Goal: Task Accomplishment & Management: Complete application form

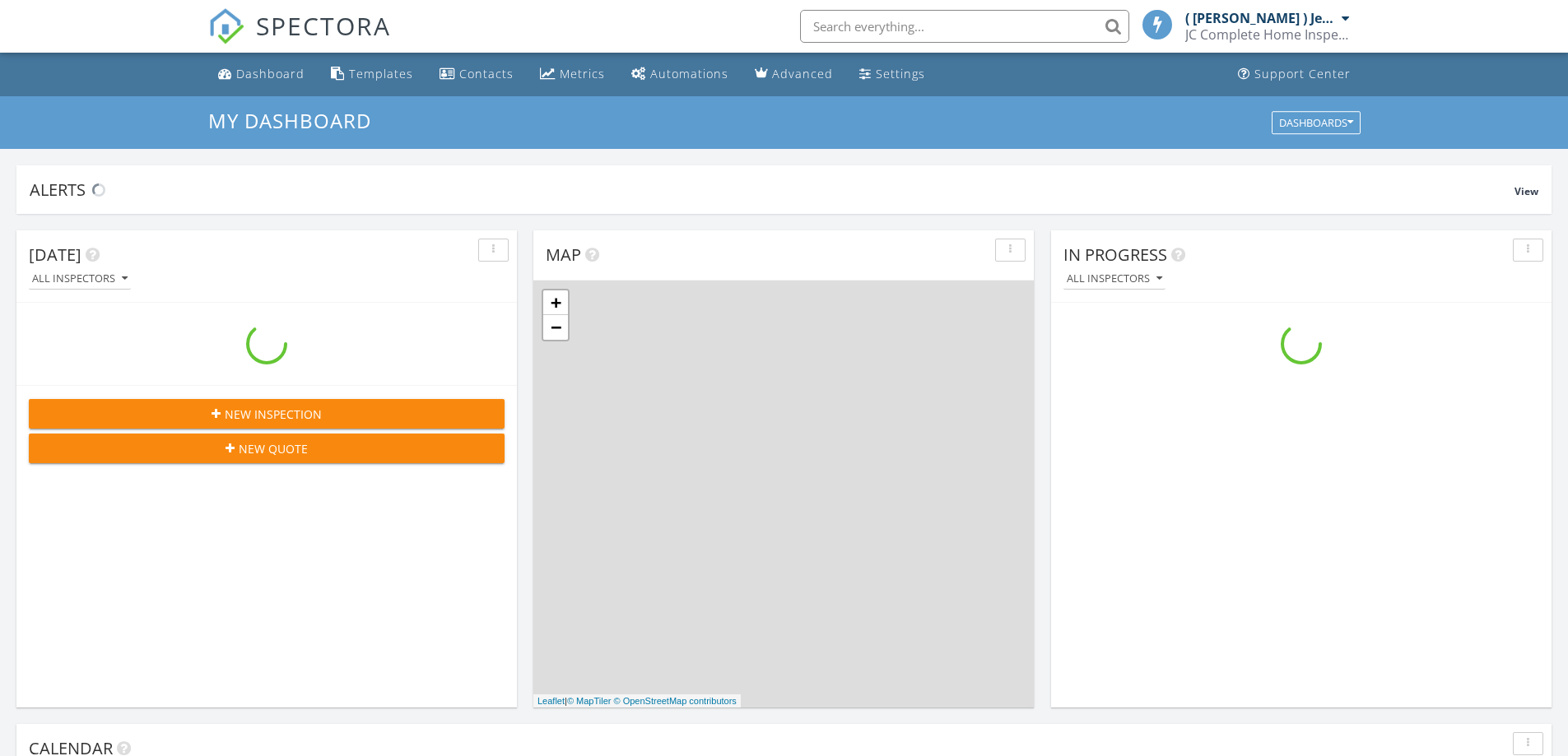
scroll to position [1523, 1593]
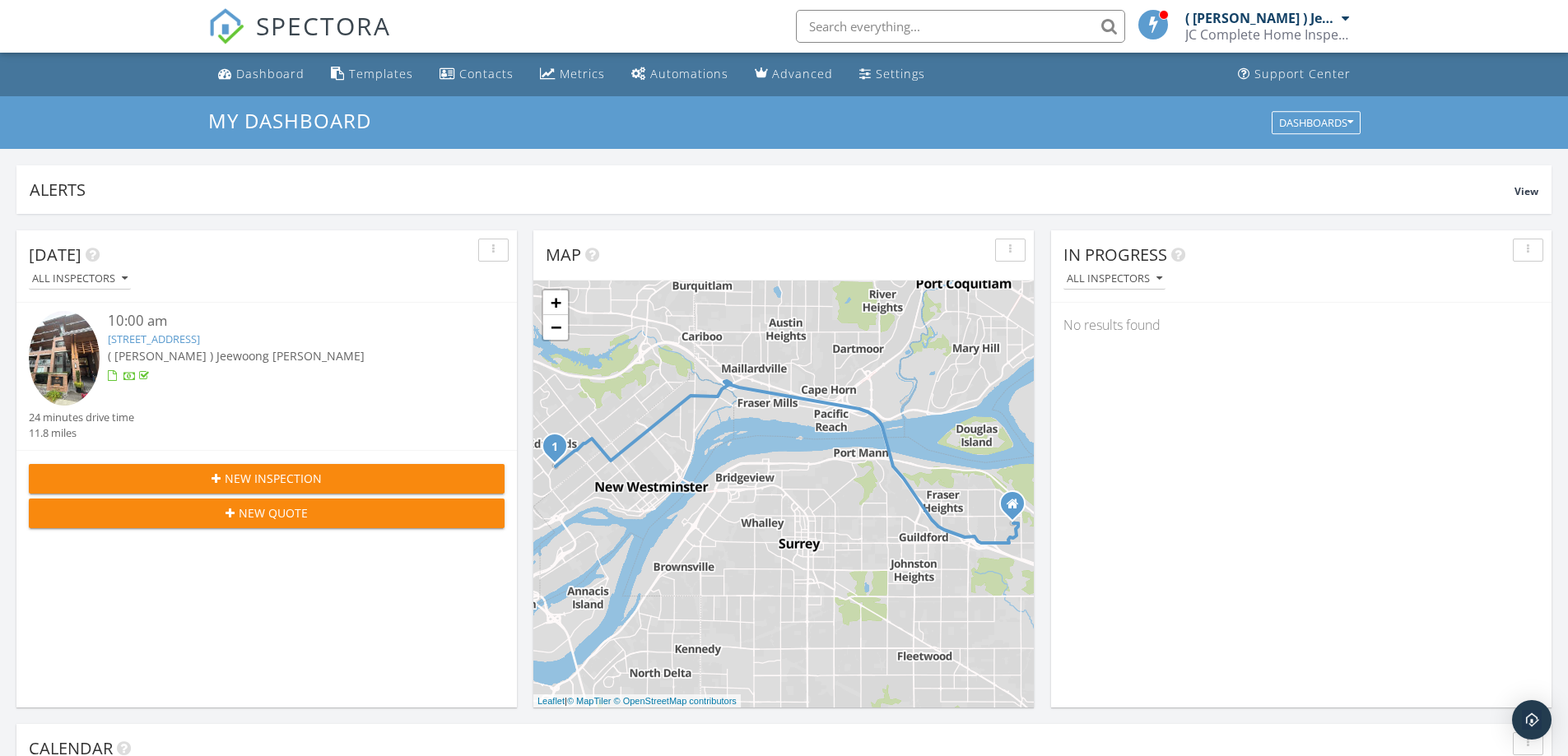
click at [285, 478] on span "New Inspection" at bounding box center [273, 479] width 98 height 18
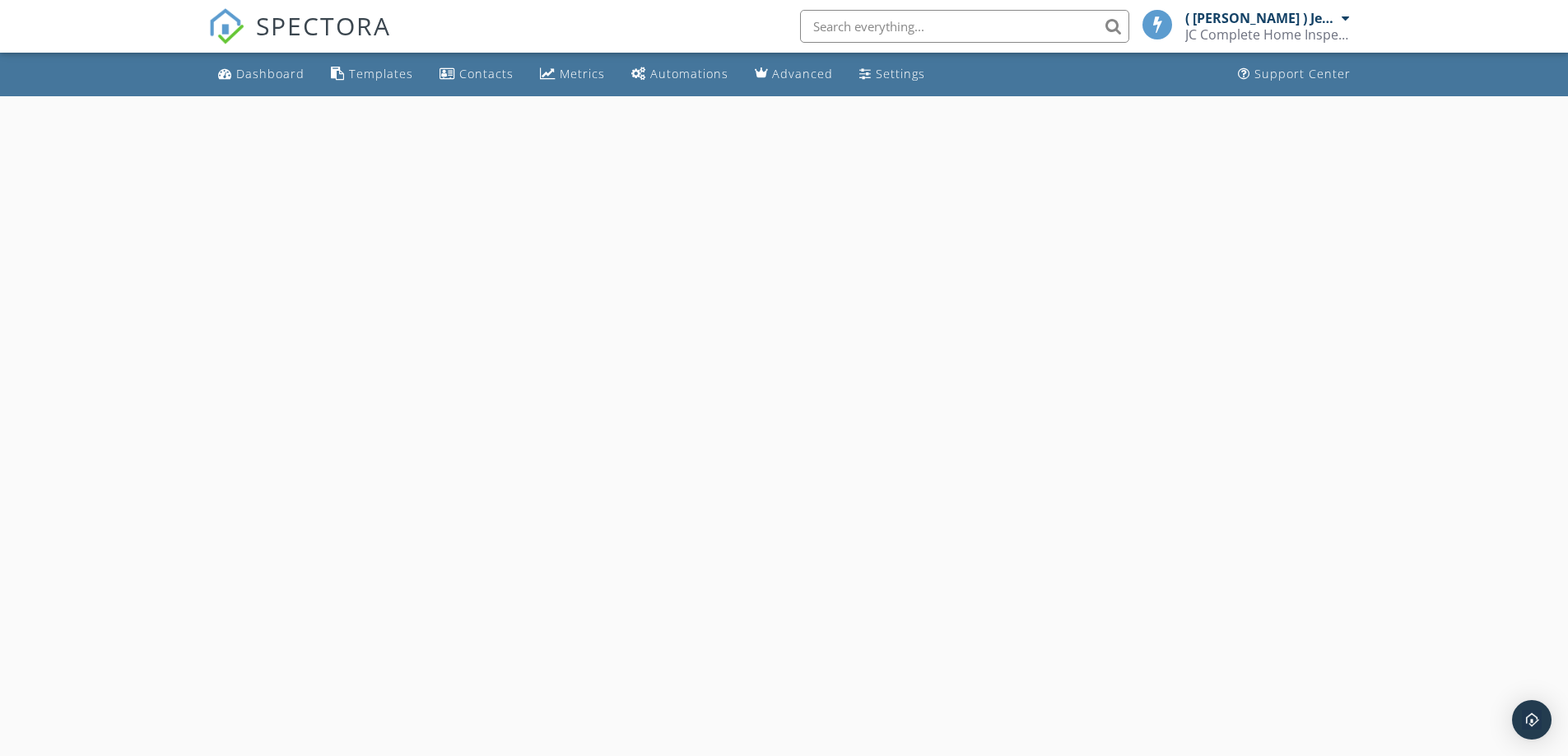
select select "8"
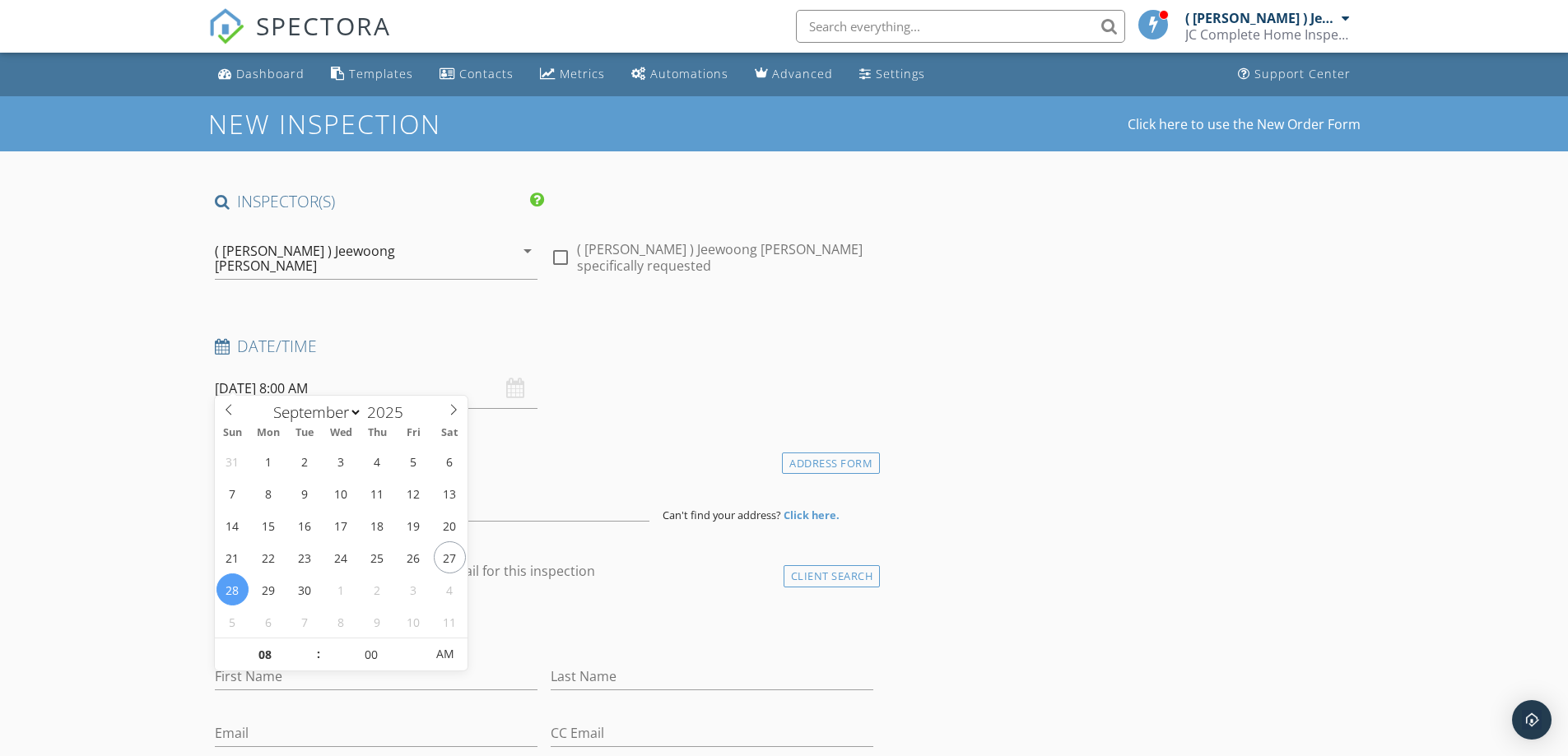
click at [417, 378] on input "09/28/2025 8:00 AM" at bounding box center [375, 389] width 322 height 40
type input "09/29/2025 8:00 AM"
type input "07"
type input "09/29/2025 7:00 AM"
click at [307, 666] on span at bounding box center [310, 663] width 11 height 17
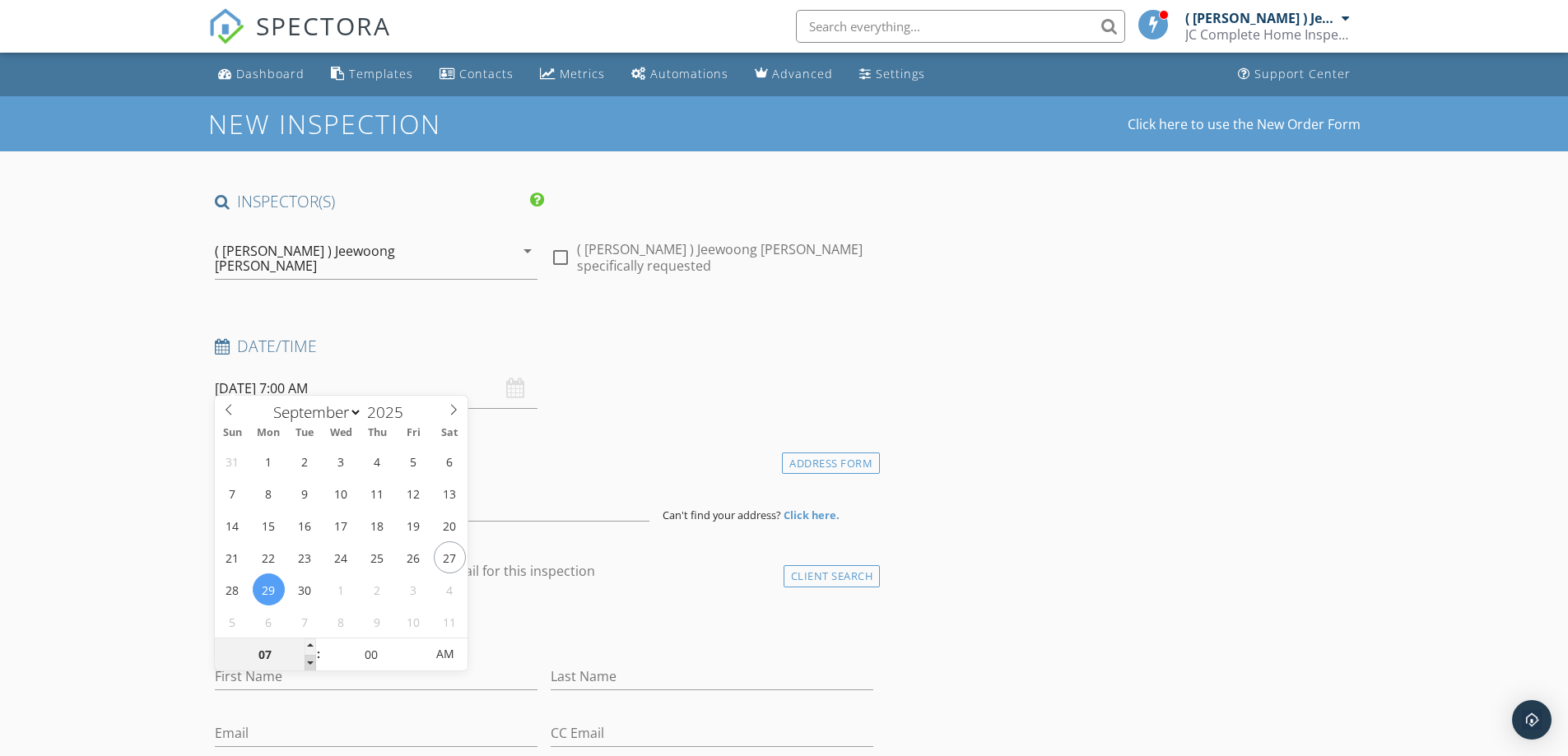
type input "06"
type input "09/29/2025 6:00 AM"
click at [307, 666] on span at bounding box center [310, 663] width 11 height 17
type input "05"
type input "09/29/2025 5:00 AM"
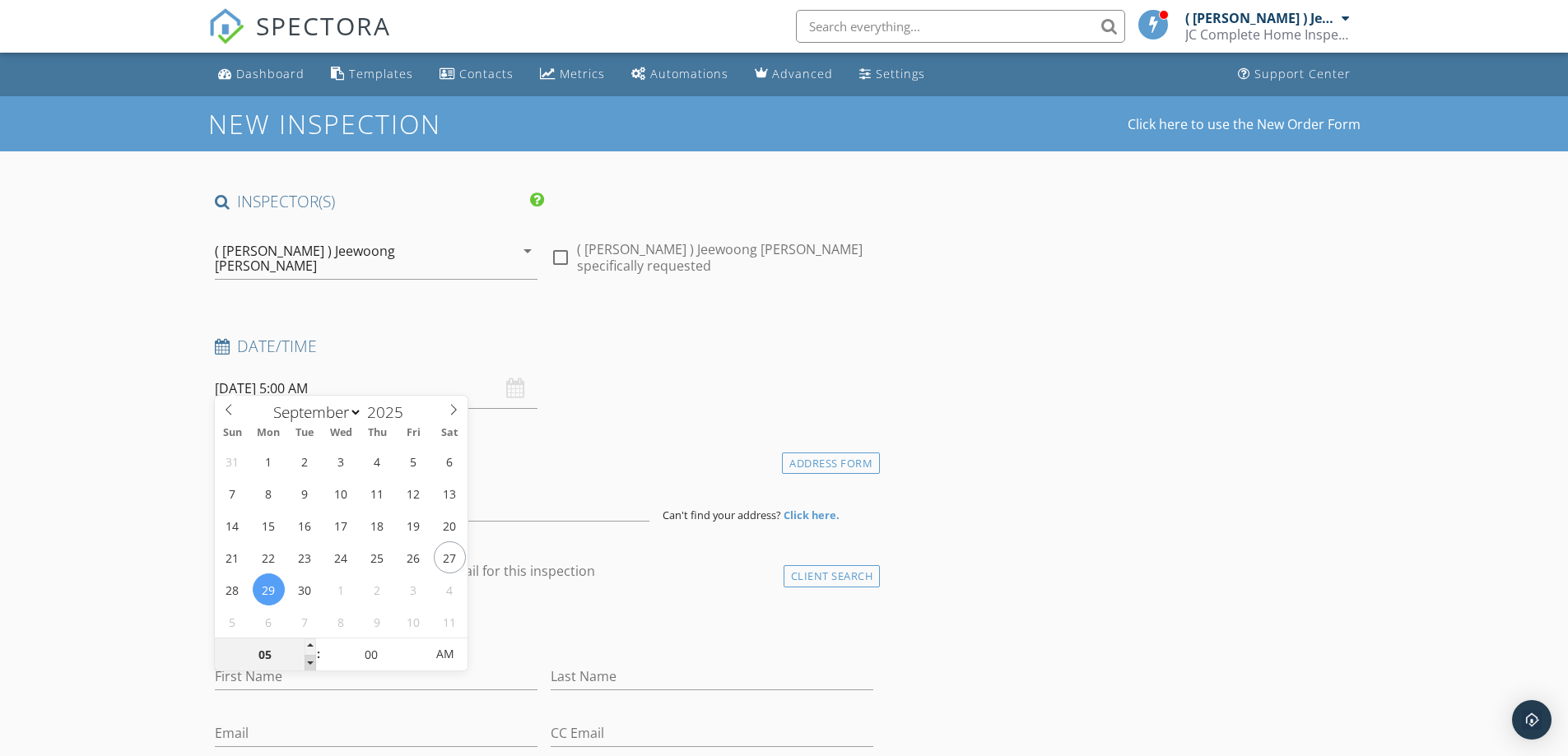
click at [307, 666] on span at bounding box center [310, 663] width 11 height 17
type input "04"
type input "09/29/2025 4:00 AM"
click at [307, 666] on span at bounding box center [310, 663] width 11 height 17
type input "03"
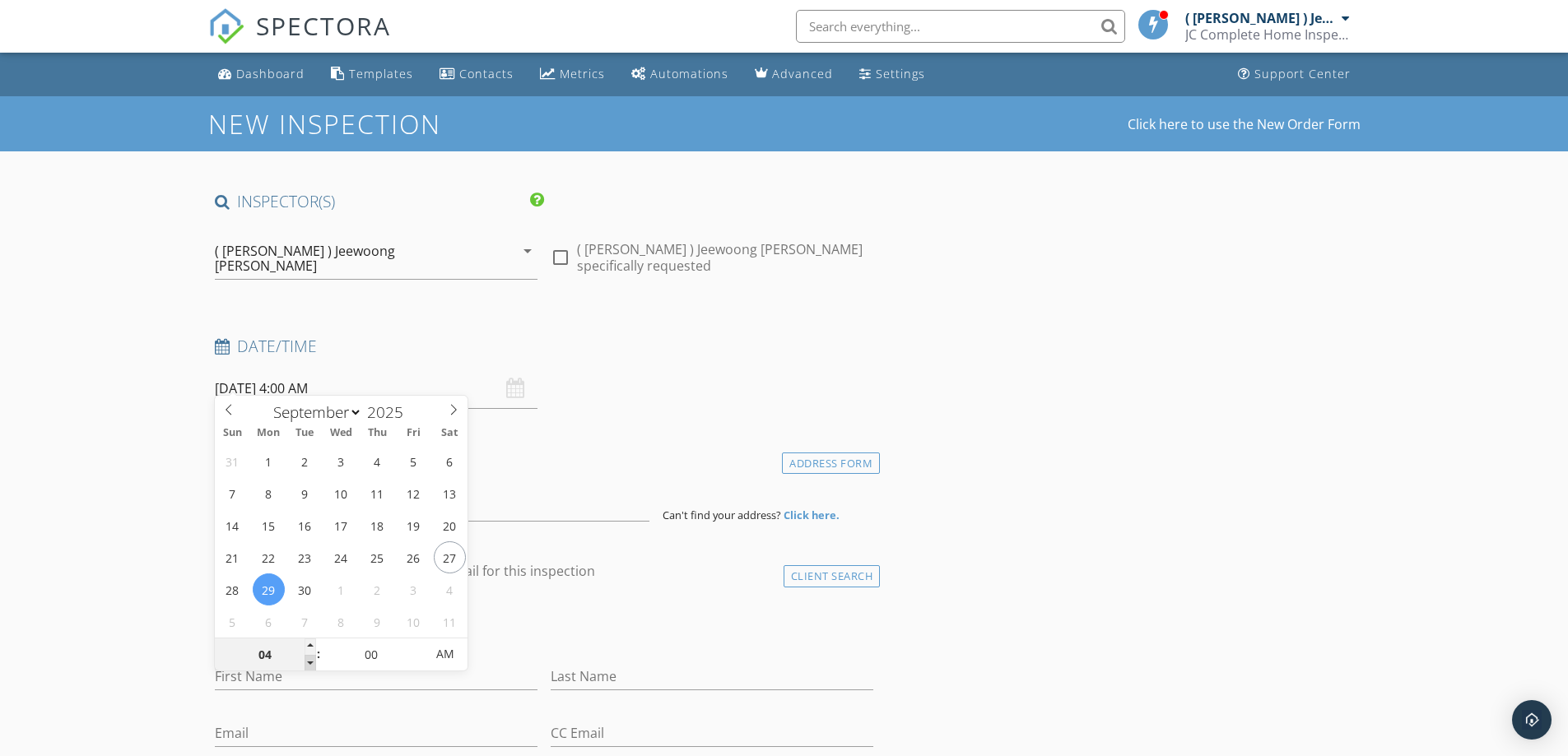
type input "09/29/2025 3:00 AM"
click at [307, 666] on span at bounding box center [310, 663] width 11 height 17
type input "02"
type input "09/29/2025 2:00 AM"
click at [307, 666] on span at bounding box center [310, 663] width 11 height 17
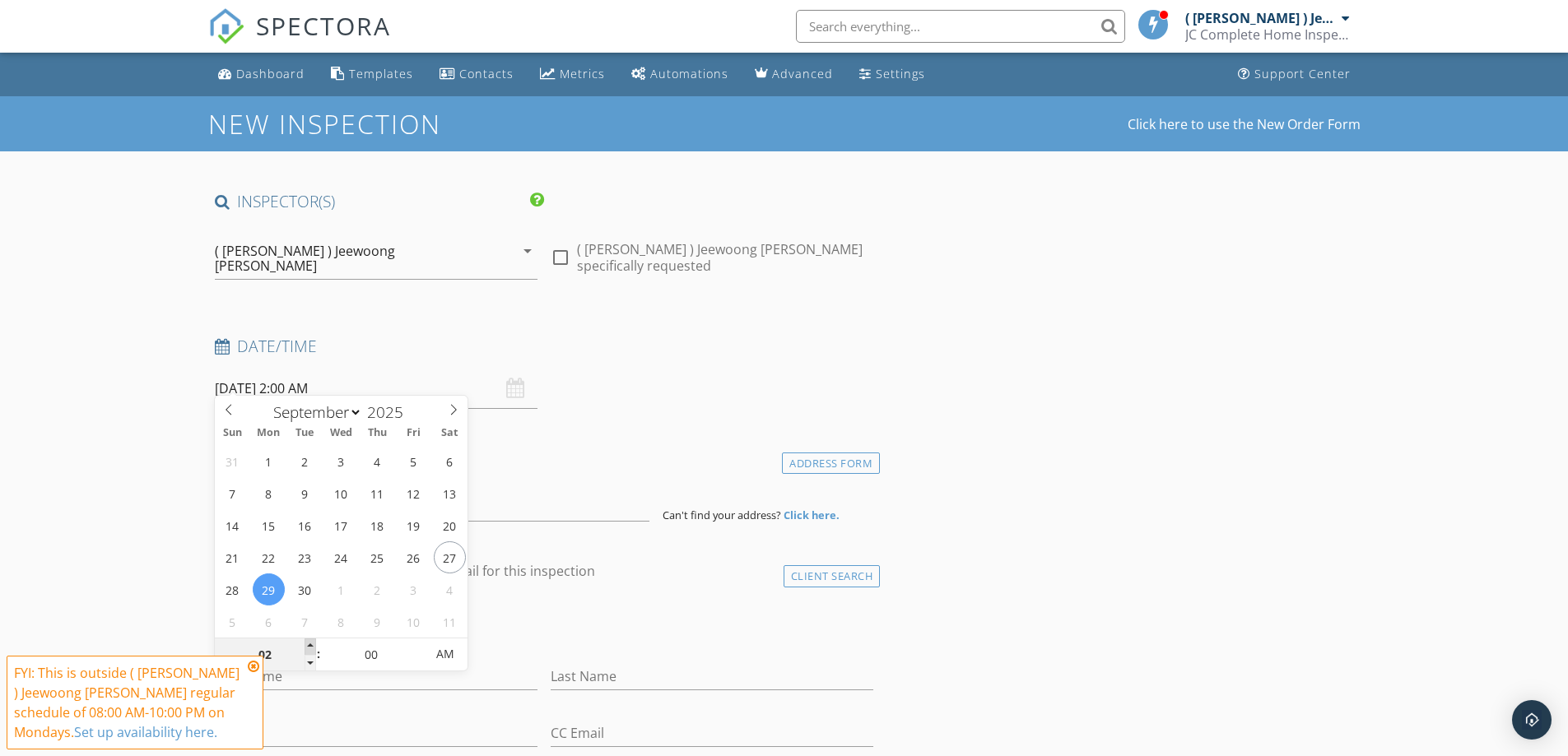
type input "03"
click at [310, 649] on span at bounding box center [310, 646] width 11 height 17
type input "09/29/2025 3:00 PM"
click at [454, 657] on span "AM" at bounding box center [445, 653] width 46 height 32
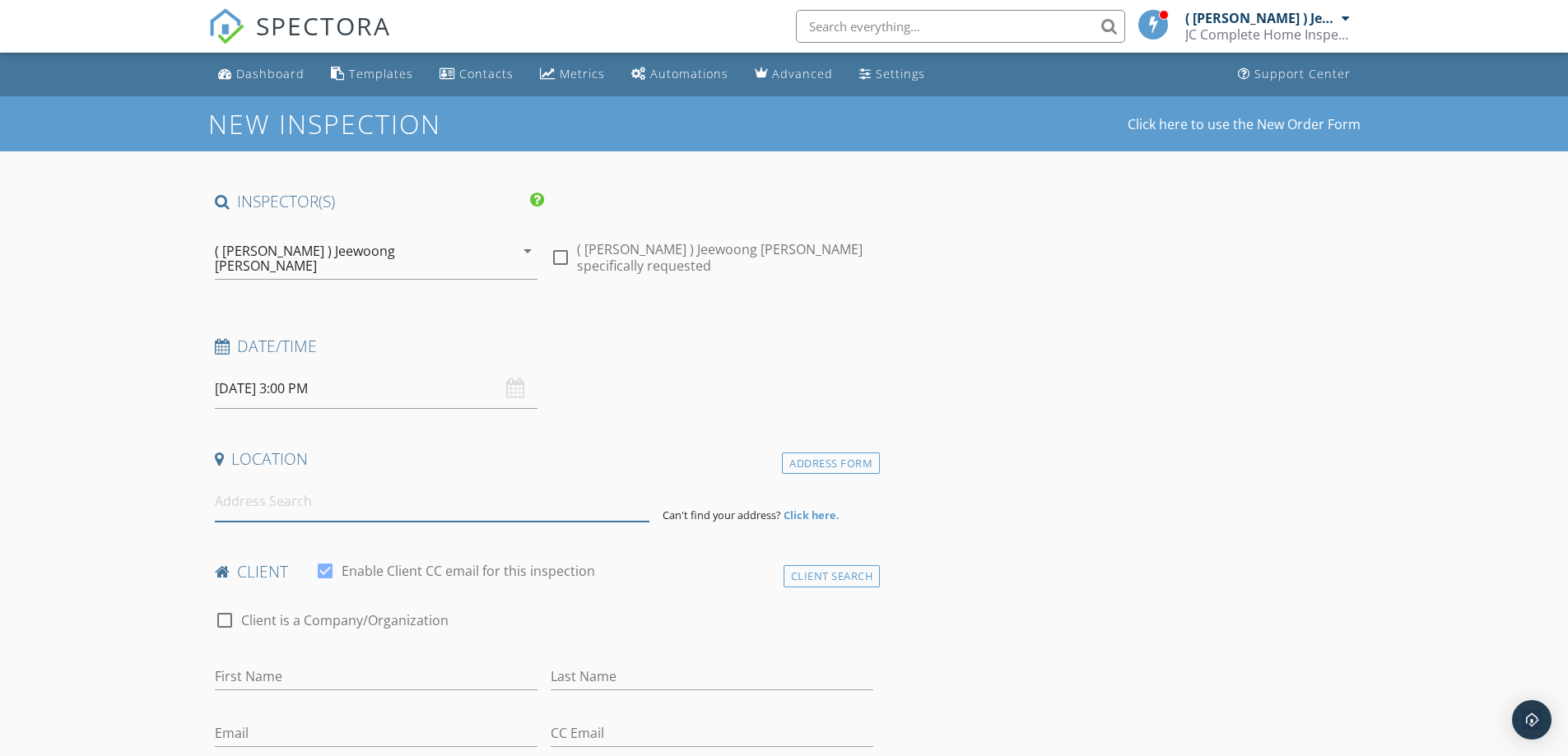
click at [500, 492] on input at bounding box center [431, 501] width 435 height 40
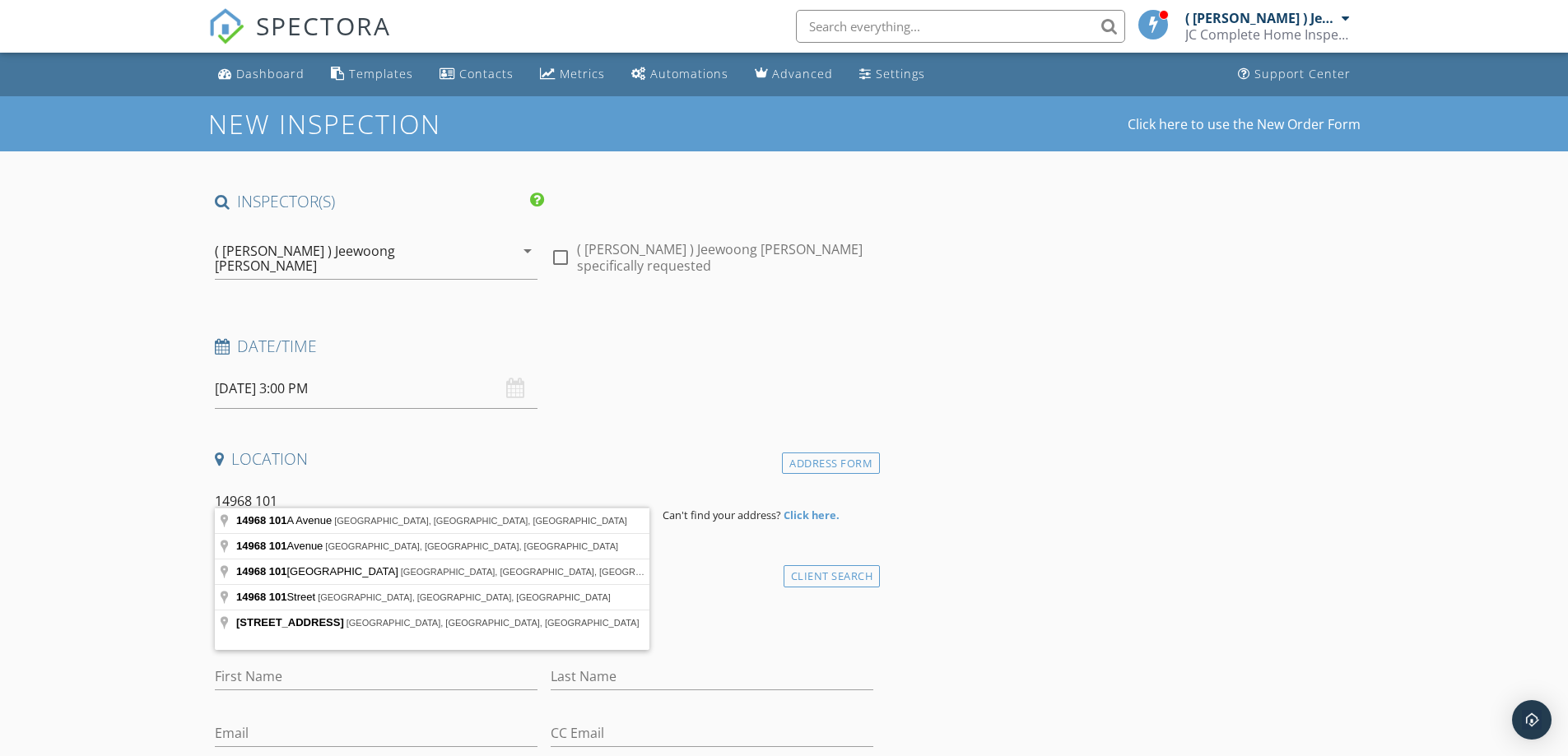
type input "14968 101a"
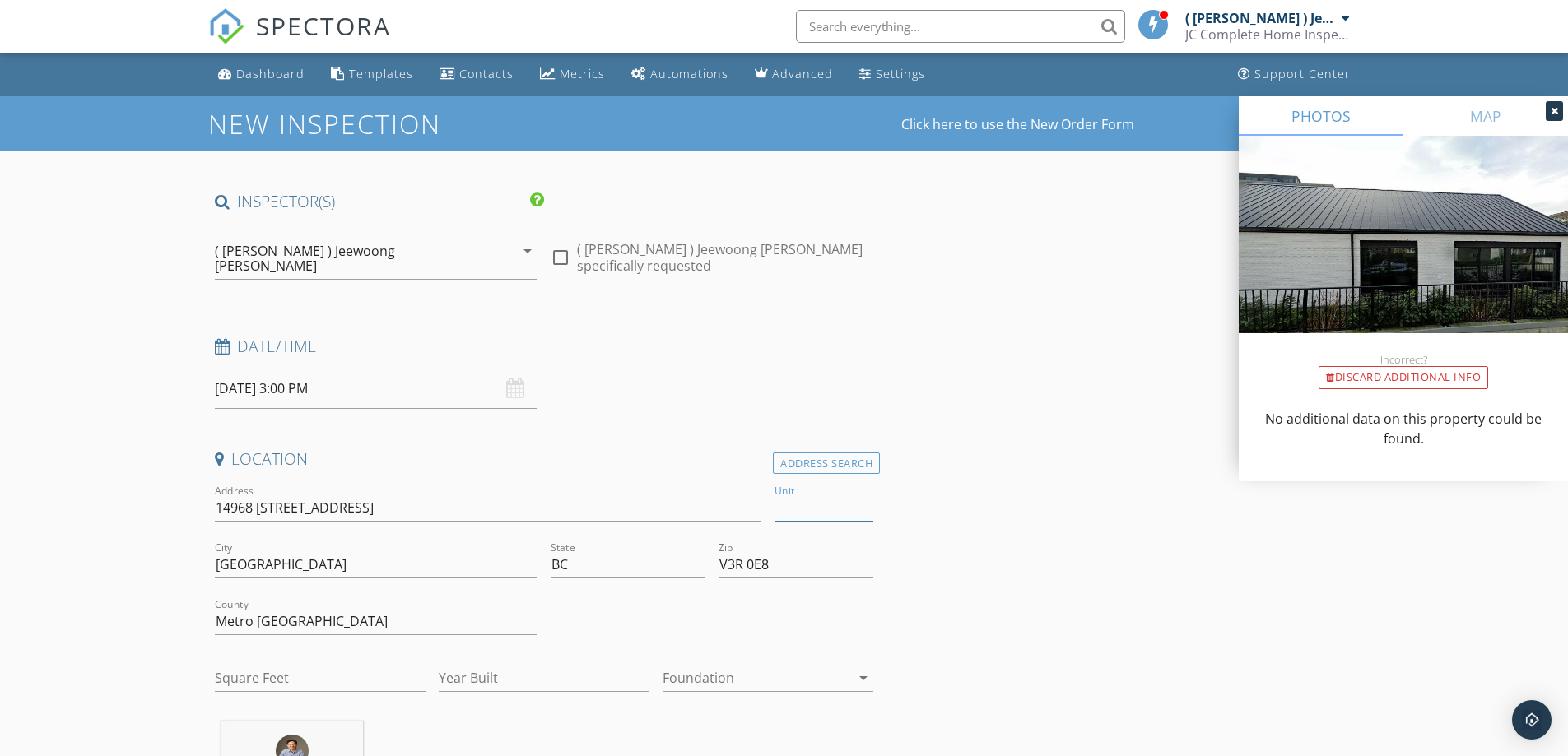
click at [841, 500] on input "Unit" at bounding box center [823, 508] width 98 height 27
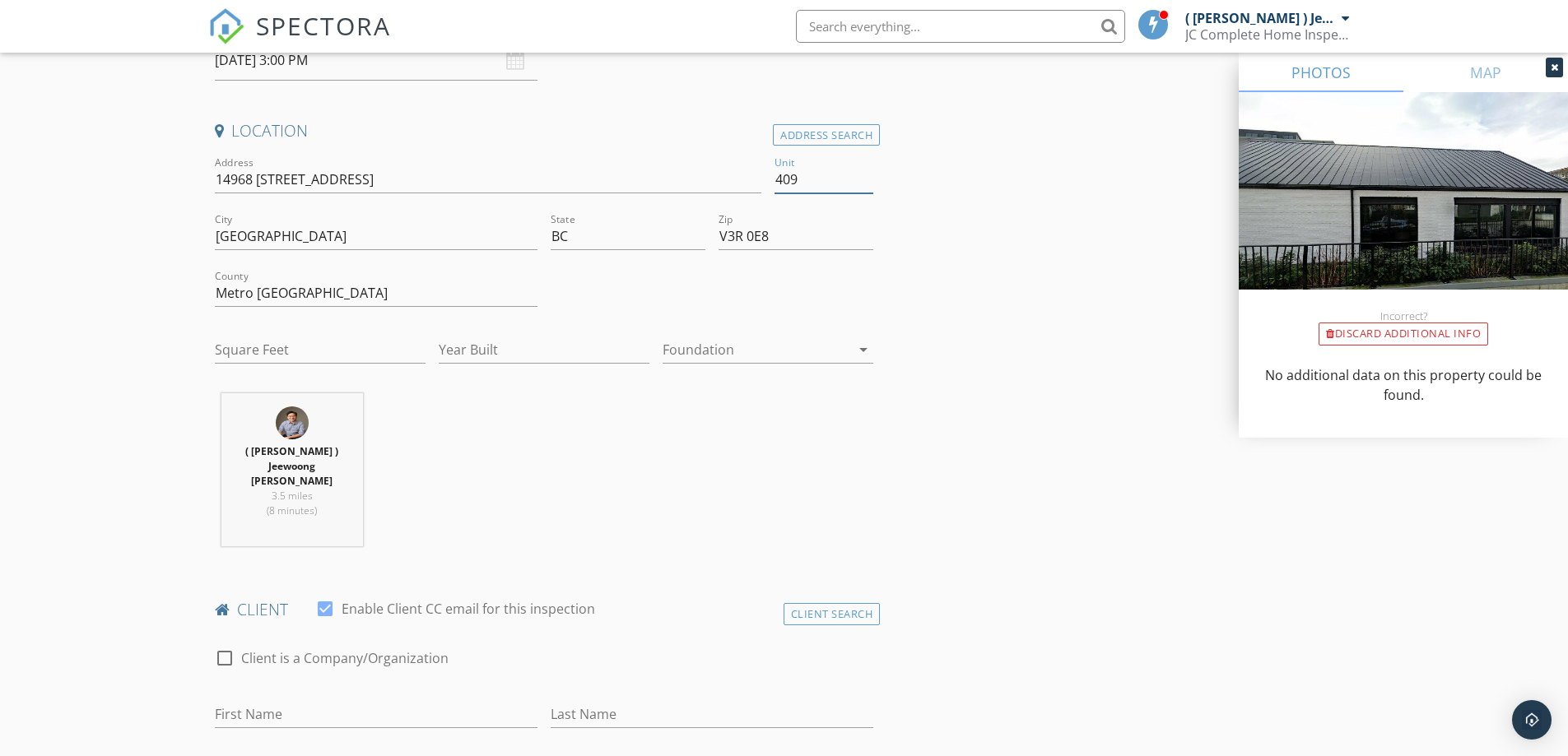
scroll to position [329, 0]
type input "409"
click at [358, 335] on input "Square Feet" at bounding box center [320, 349] width 211 height 27
click at [350, 337] on input "Square Feet" at bounding box center [320, 349] width 211 height 27
type input "840"
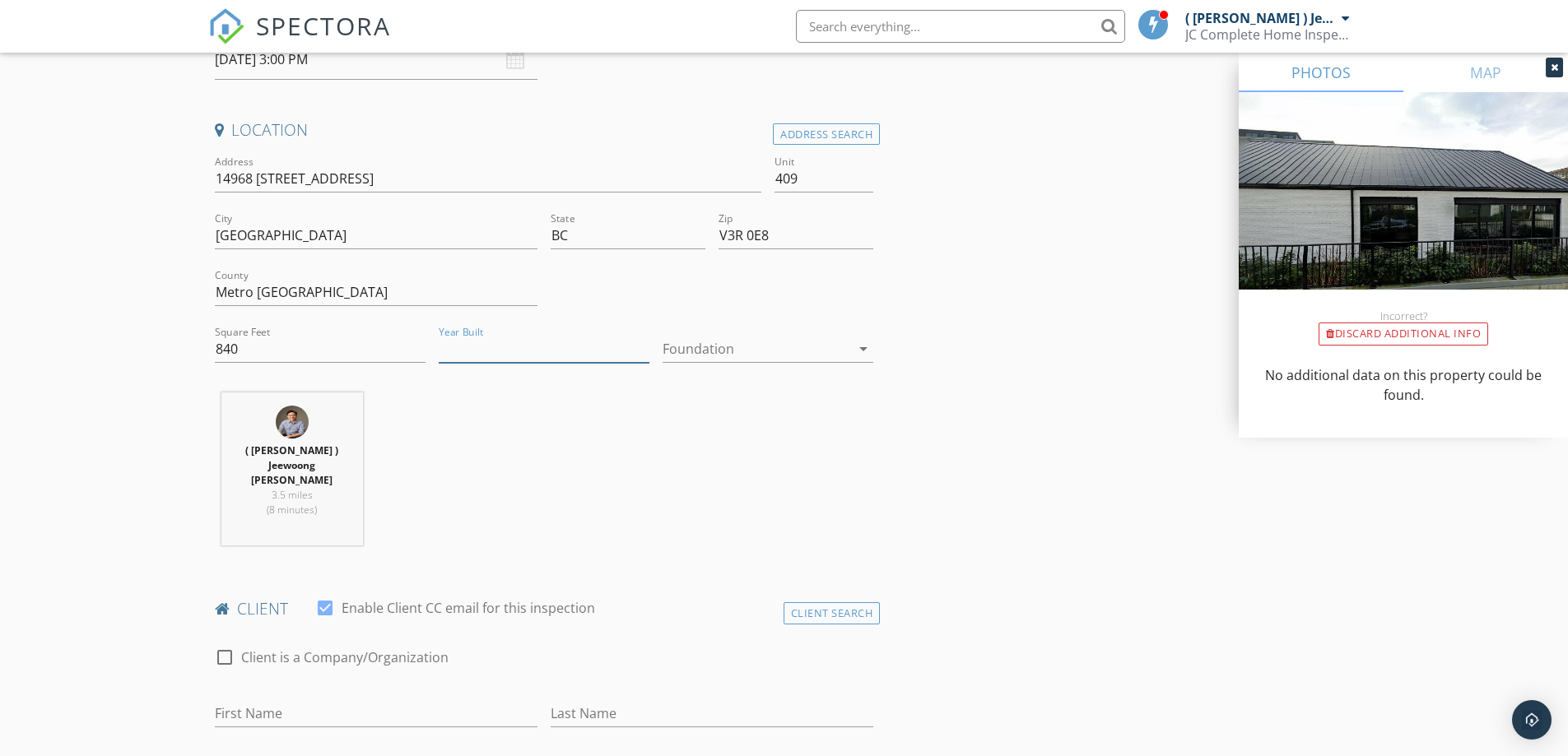
click at [512, 335] on input "Year Built" at bounding box center [544, 349] width 211 height 27
click at [516, 341] on input "Year Built" at bounding box center [544, 349] width 211 height 27
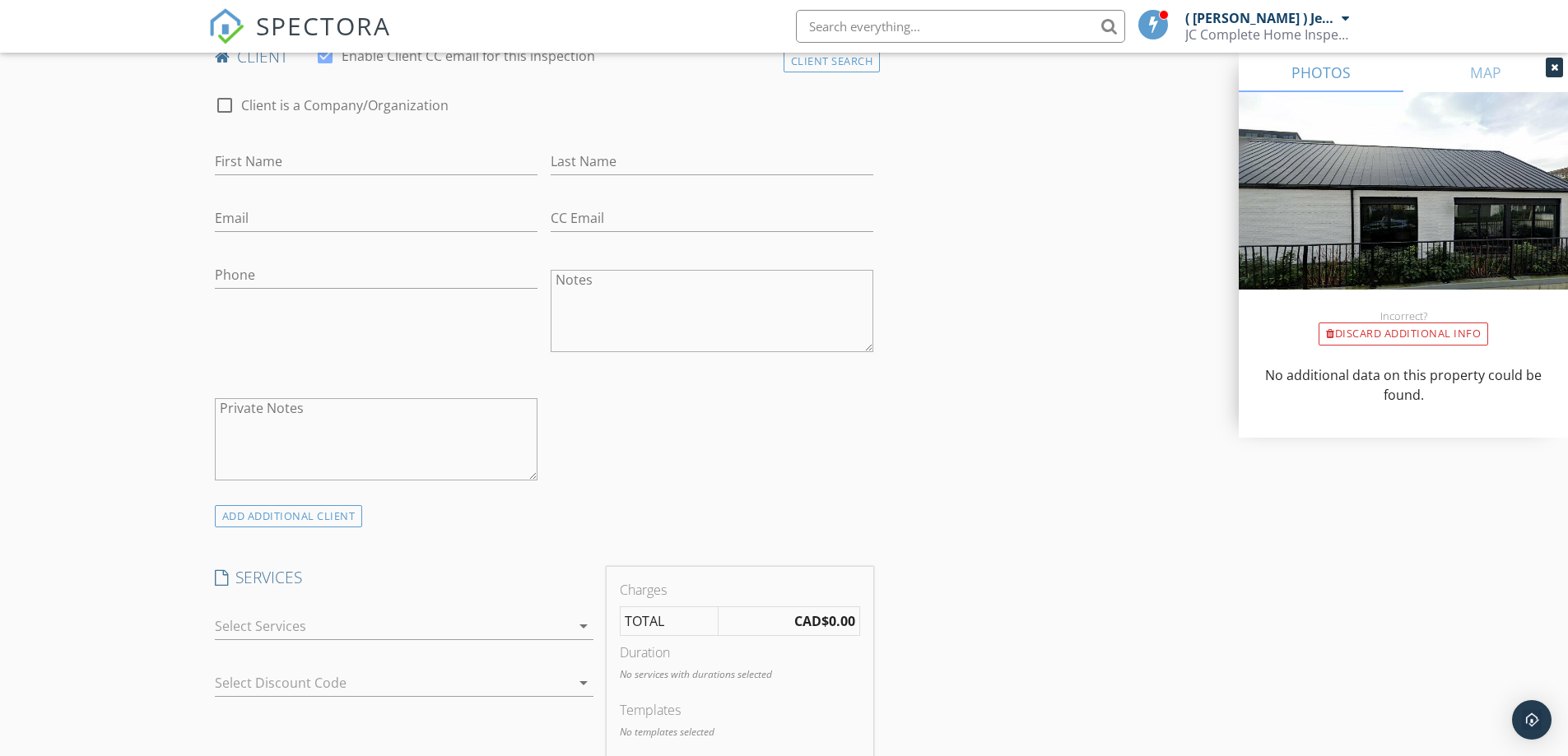
scroll to position [1069, 0]
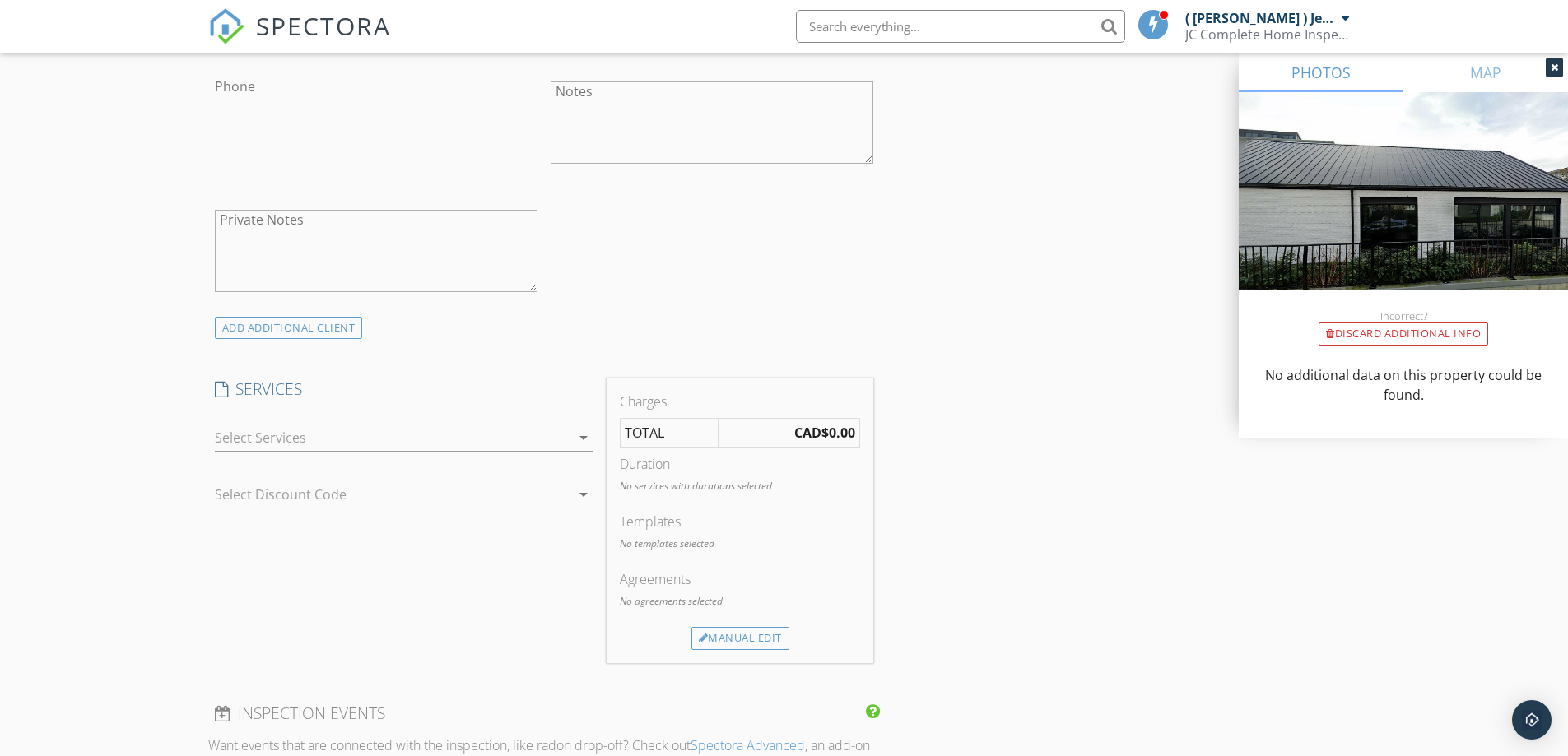
type input "2019"
click at [391, 424] on div at bounding box center [392, 437] width 356 height 26
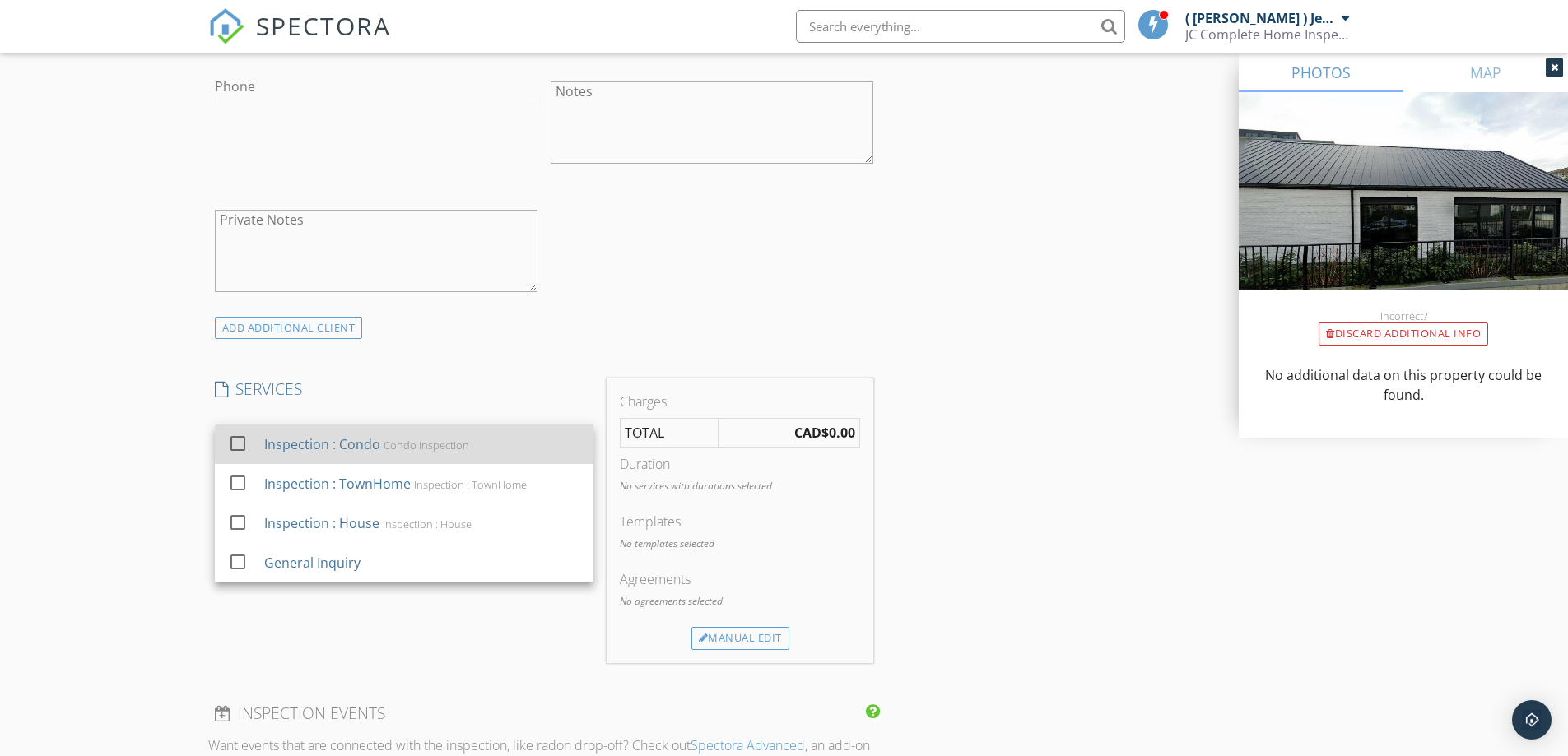
click at [400, 428] on div "Inspection : Condo Condo Inspection" at bounding box center [422, 443] width 316 height 32
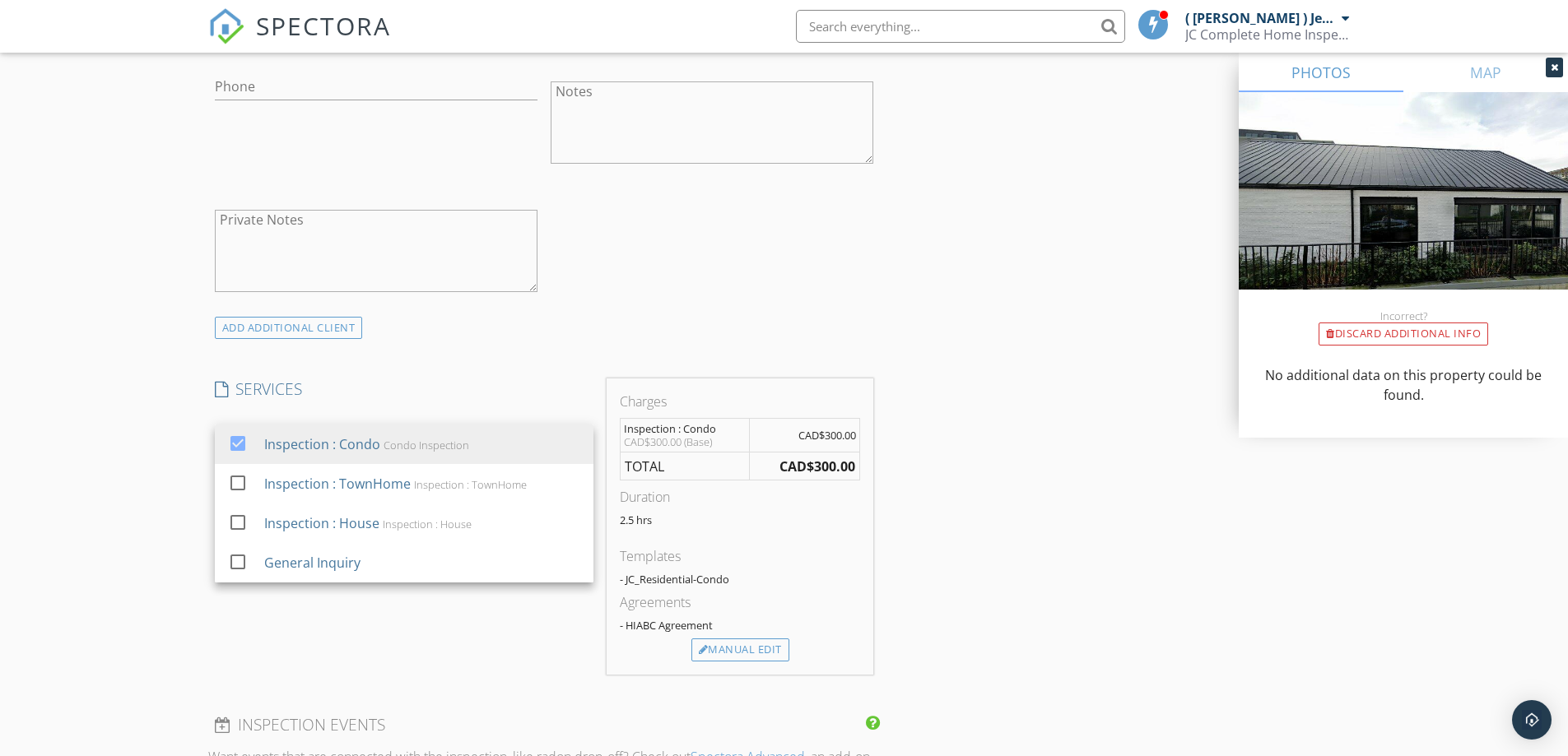
click at [146, 560] on div "New Inspection Click here to use the New Order Form INSPECTOR(S) check_box ( Je…" at bounding box center [784, 471] width 1568 height 2887
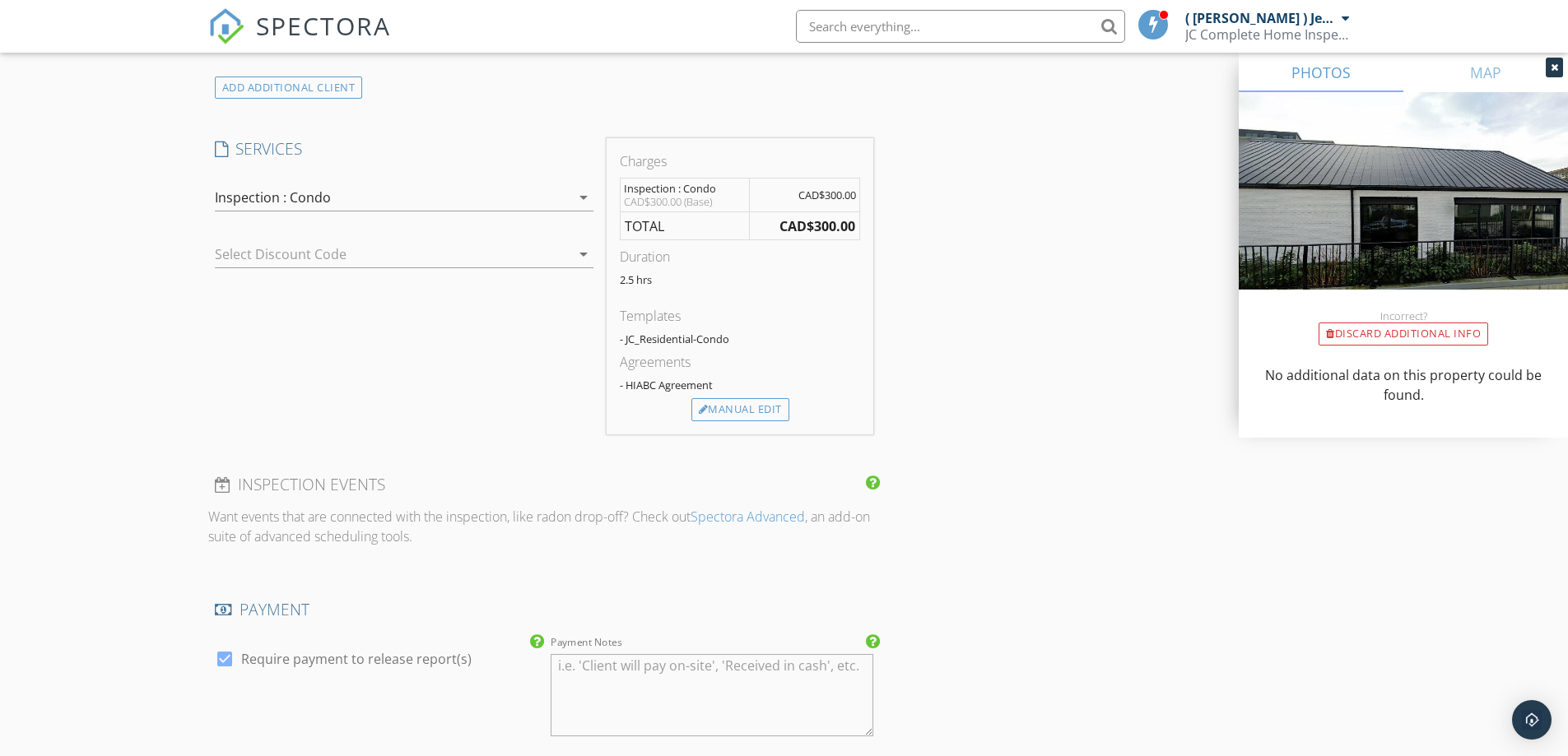
scroll to position [1398, 0]
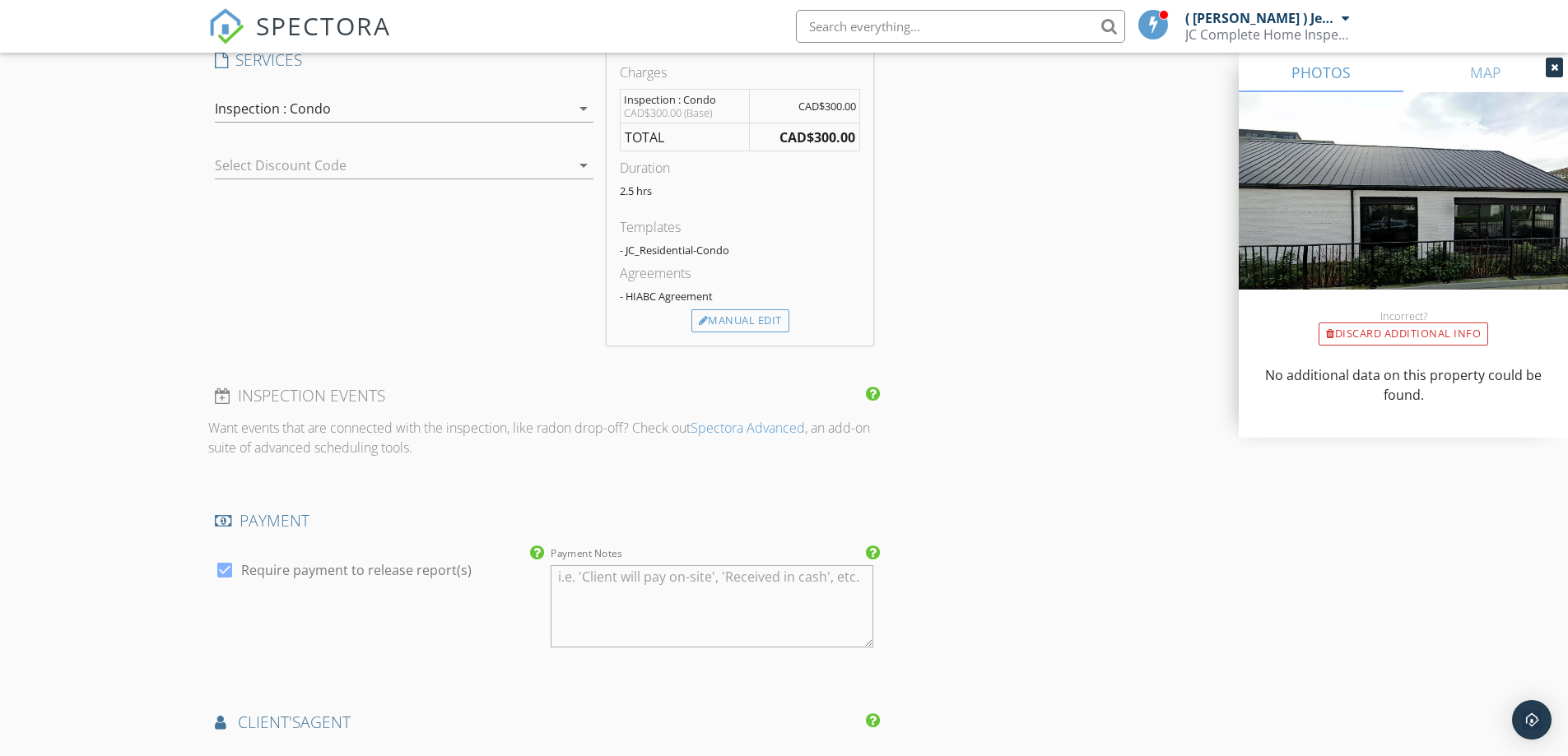
click at [275, 562] on label "Require payment to release report(s)" at bounding box center [356, 570] width 230 height 17
checkbox input "false"
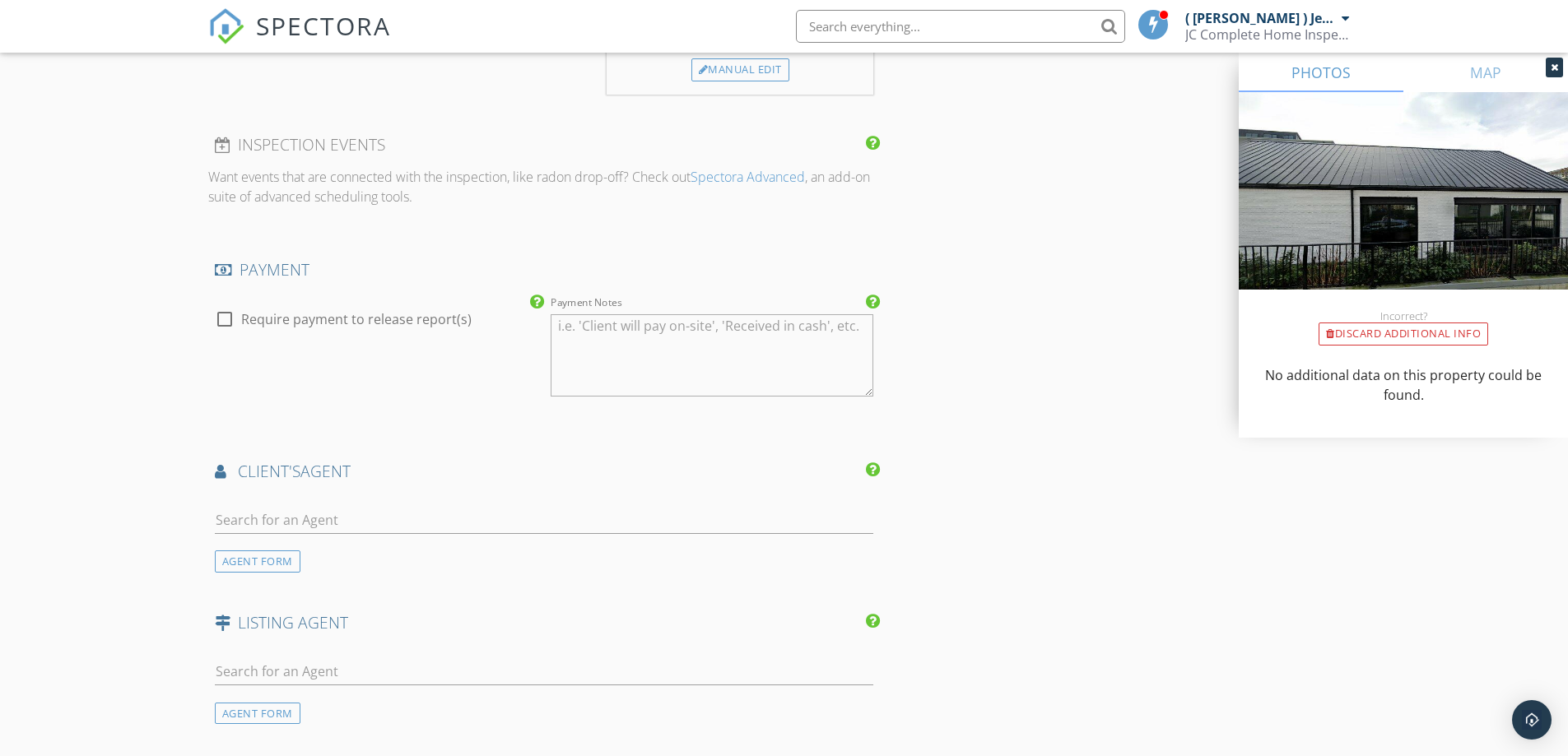
scroll to position [1727, 0]
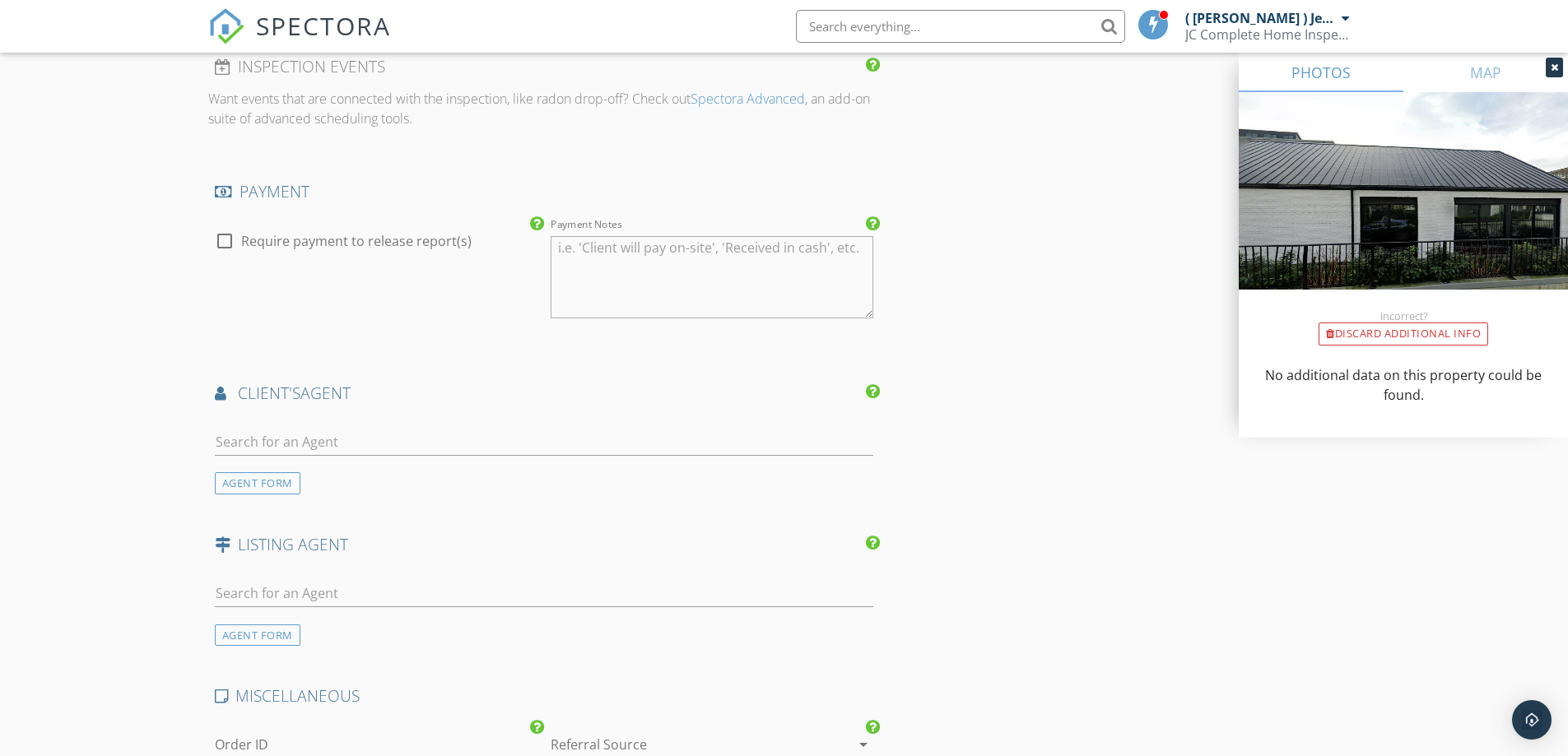
click at [315, 462] on div at bounding box center [544, 466] width 659 height 10
click at [323, 428] on input "text" at bounding box center [544, 442] width 659 height 27
type input "benj"
click at [306, 508] on div "Benji Kim" at bounding box center [317, 517] width 111 height 19
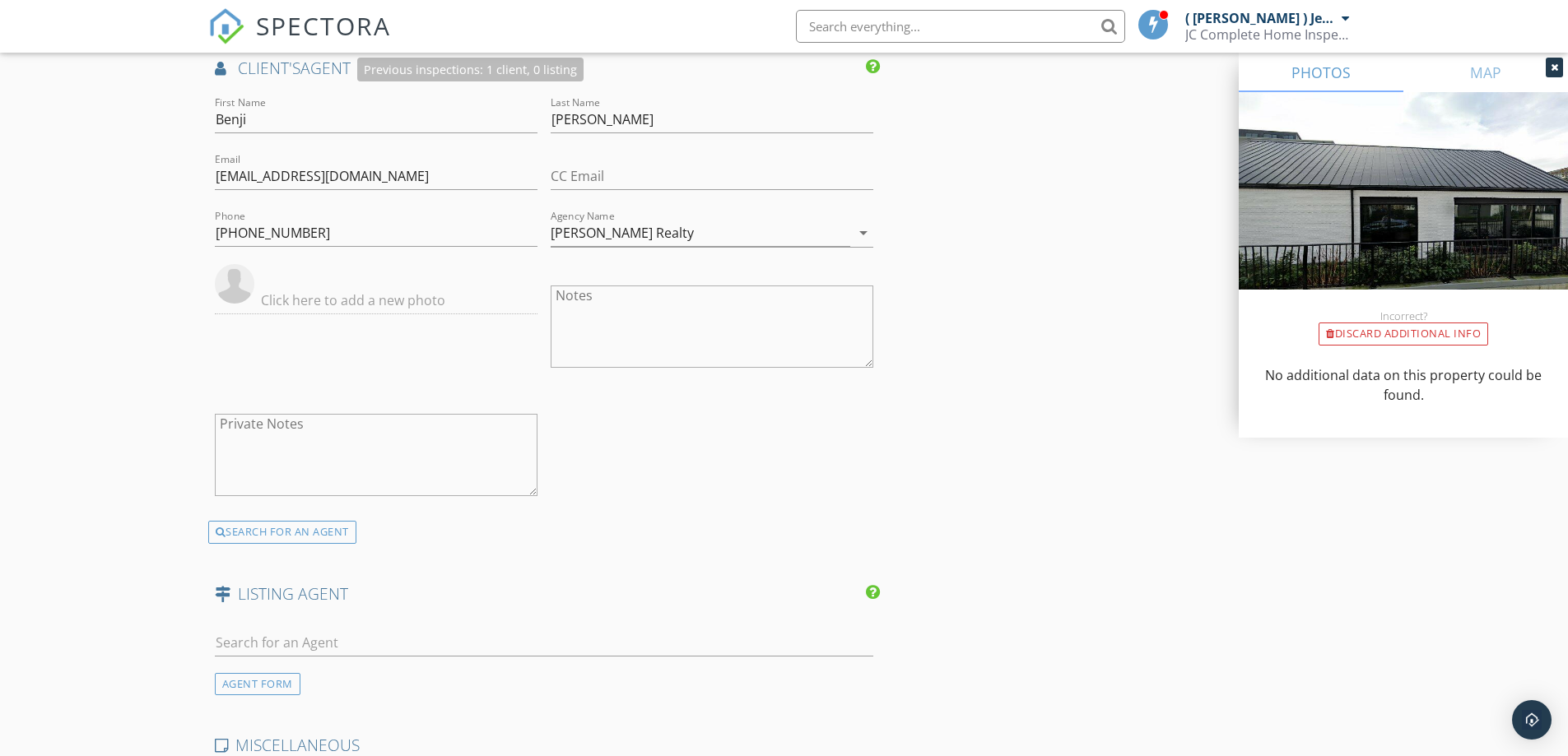
scroll to position [2139, 0]
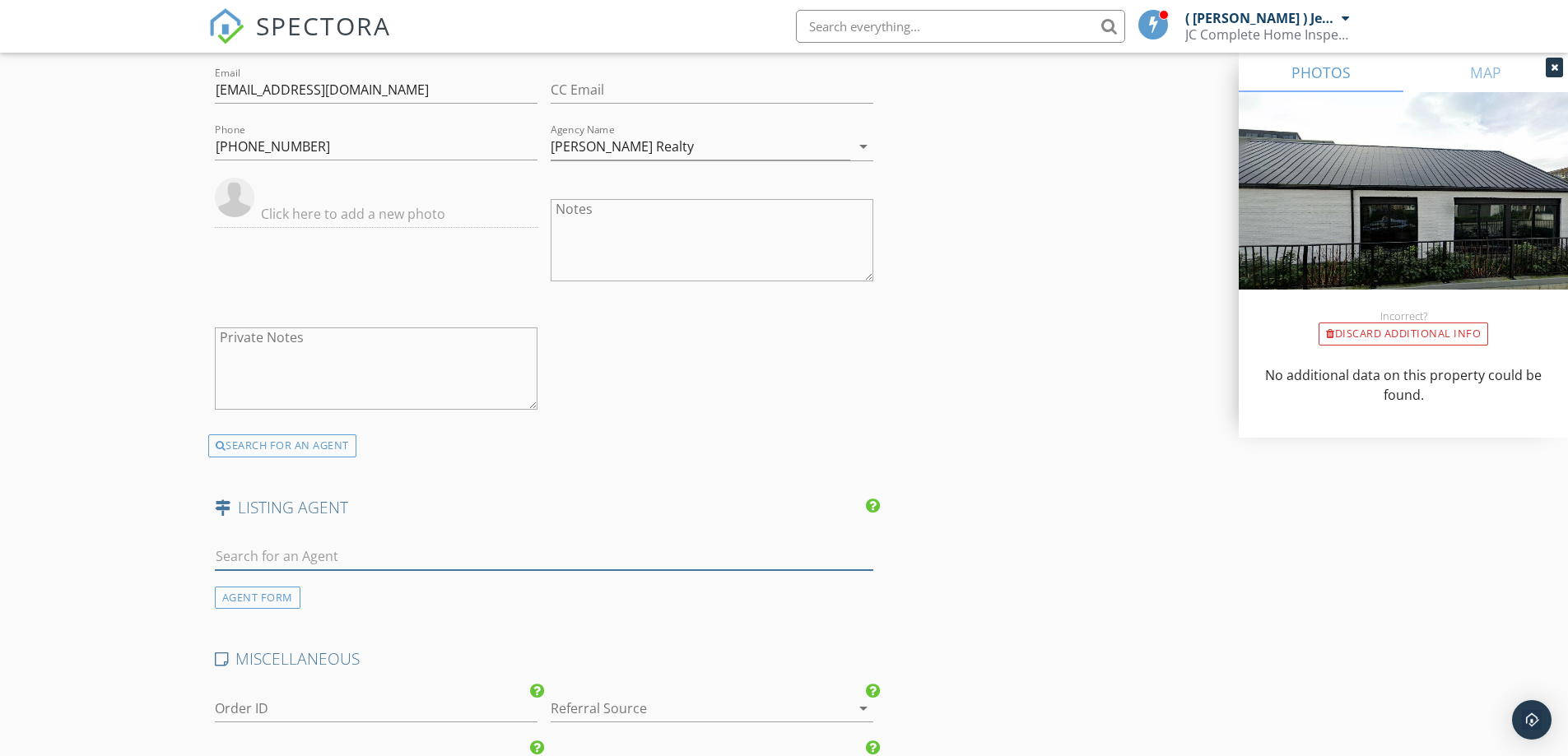
click at [271, 543] on input "text" at bounding box center [544, 556] width 659 height 27
type input "mike"
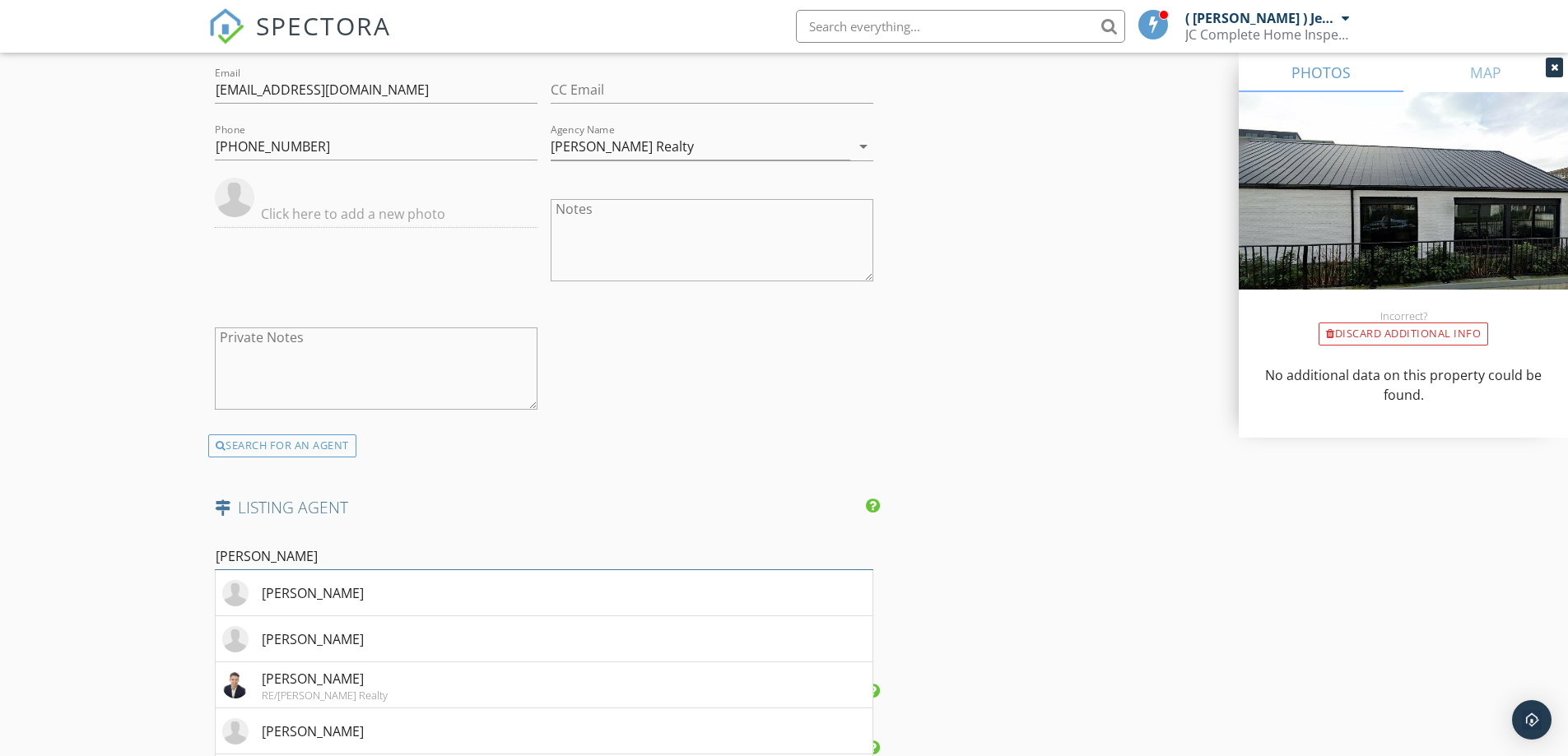
scroll to position [2386, 0]
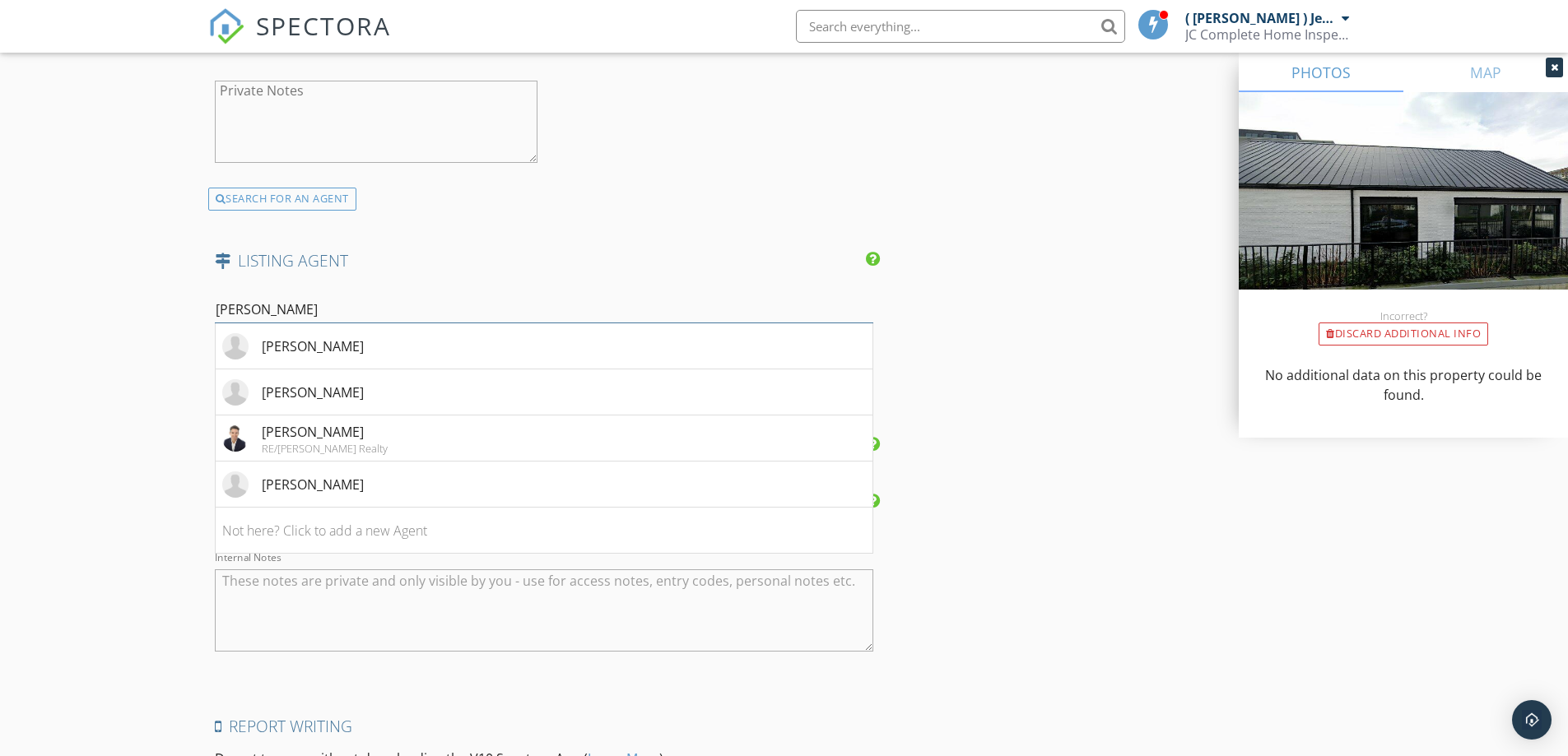
click at [224, 296] on input "mike" at bounding box center [544, 309] width 659 height 27
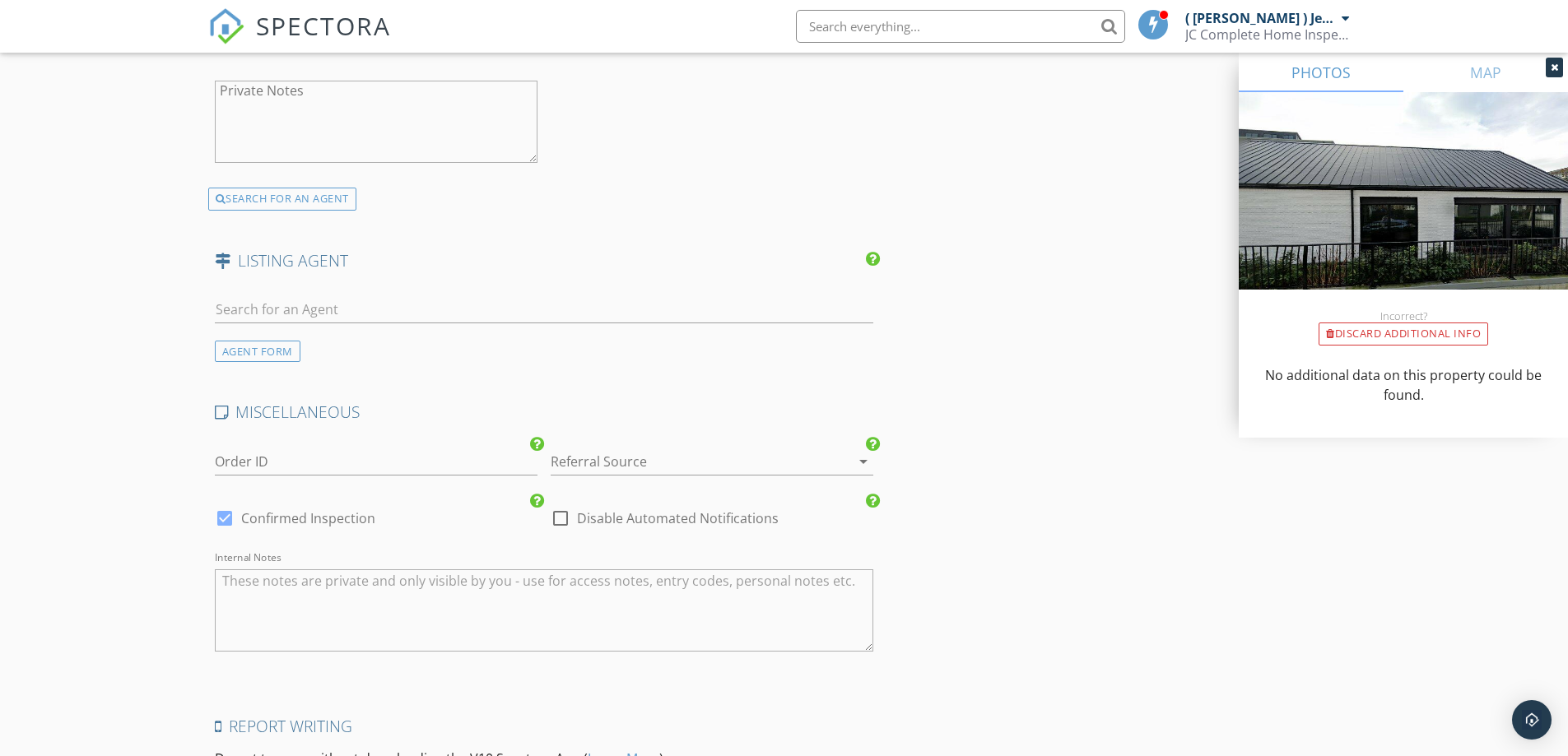
click at [258, 341] on div "AGENT FORM" at bounding box center [257, 351] width 85 height 22
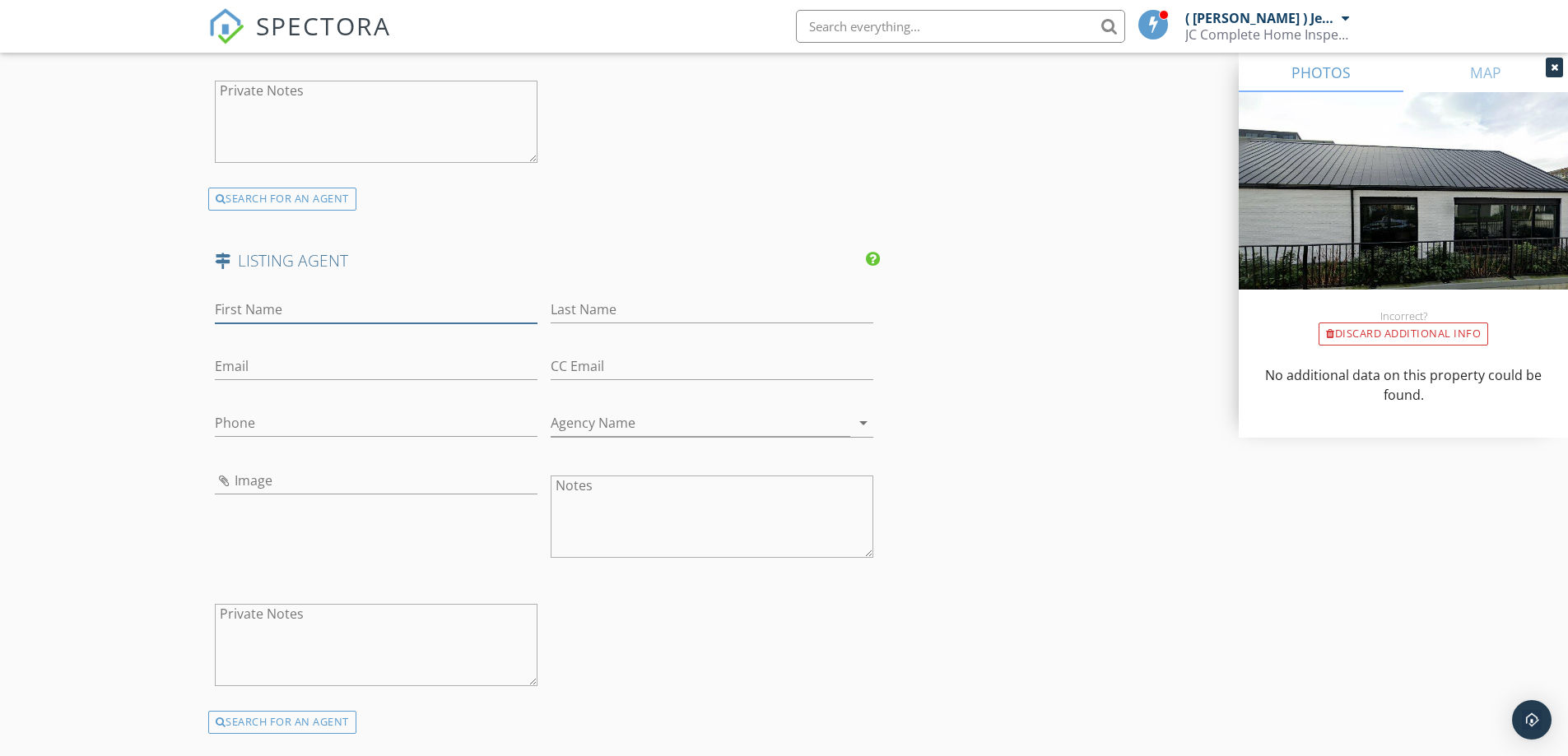
click at [347, 296] on input "First Name" at bounding box center [375, 309] width 322 height 27
type input "Mike"
type input "Marfori"
drag, startPoint x: 452, startPoint y: 383, endPoint x: 440, endPoint y: 388, distance: 13.0
click at [452, 414] on input "Phone" at bounding box center [375, 427] width 322 height 27
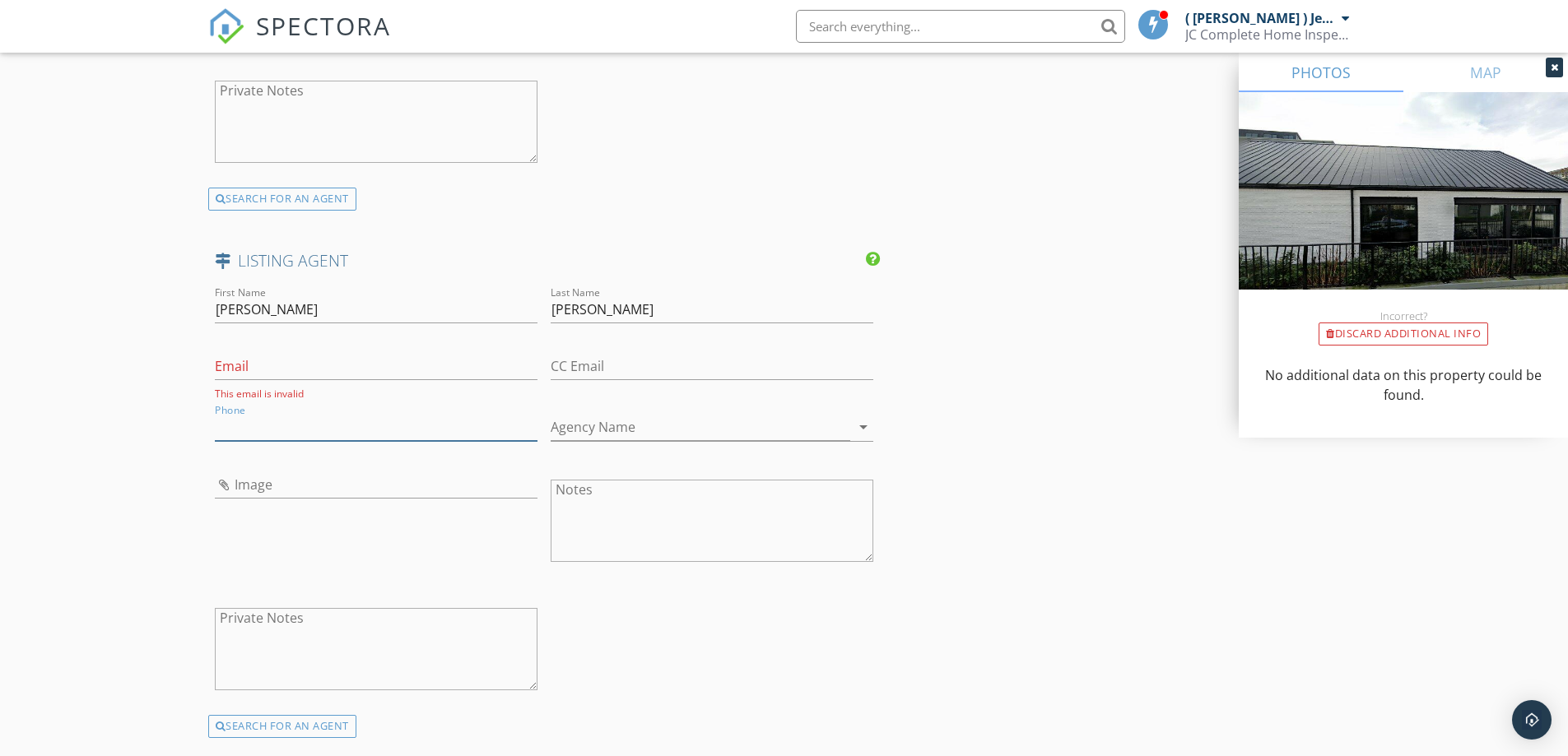
paste input "604-583-2000"
type input "604-583-2000"
click at [325, 353] on input "Email" at bounding box center [375, 366] width 322 height 27
paste input "mike@mikemarfori.com"
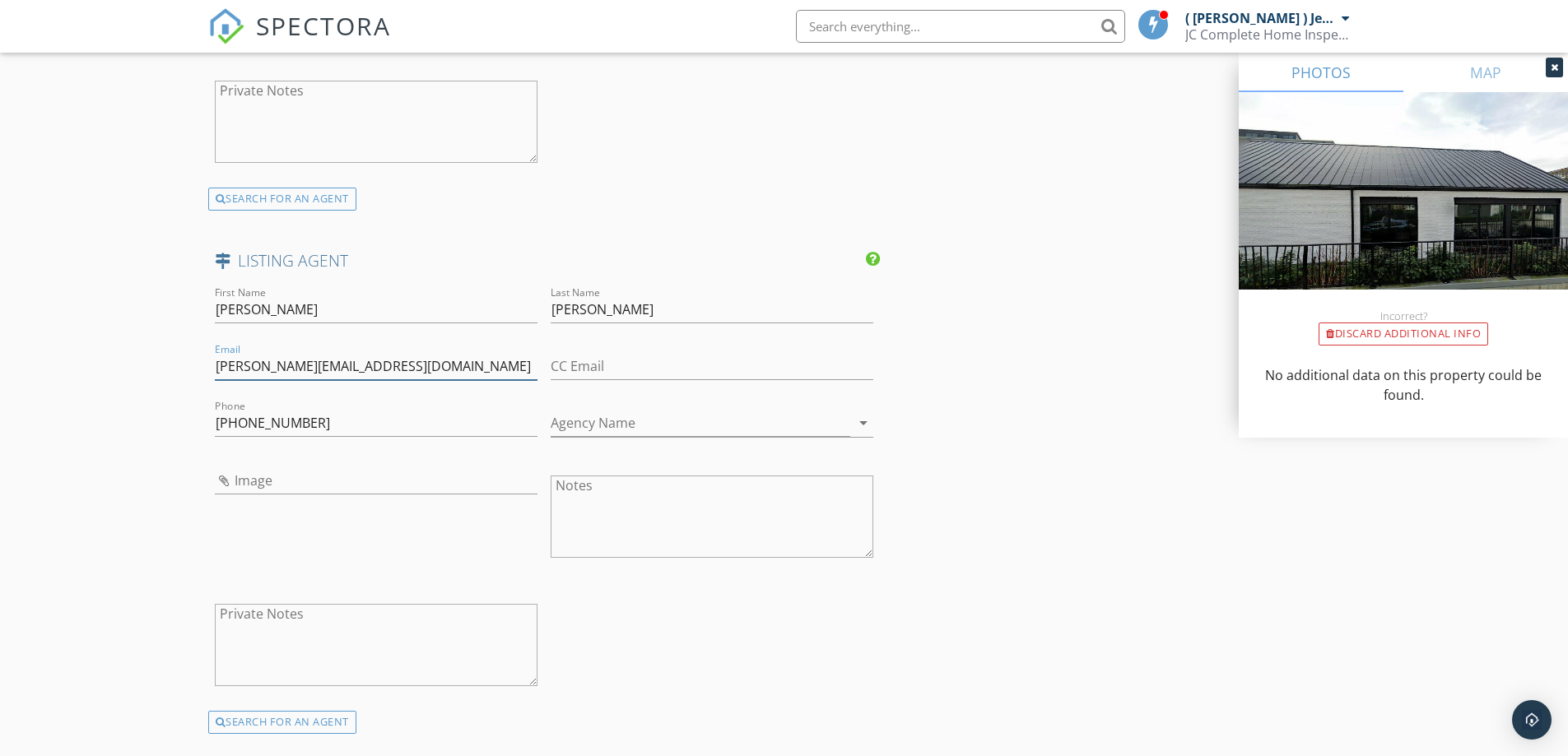
type input "mike@mikemarfori.com"
click at [267, 410] on input "604-583-2000" at bounding box center [375, 423] width 322 height 27
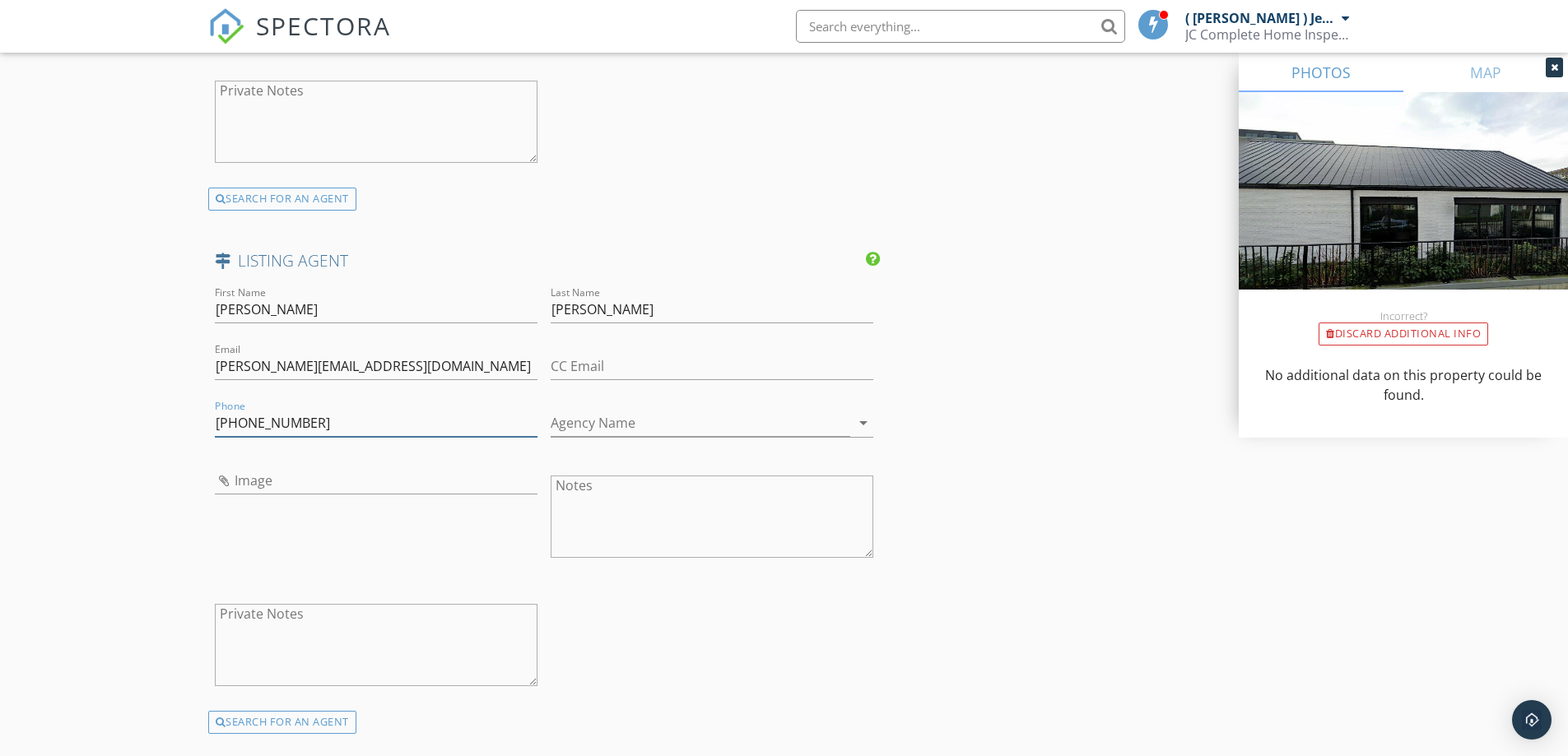
paste input "722-0099"
click at [267, 410] on input "604-722-0099" at bounding box center [375, 423] width 322 height 27
type input "604-722-0099"
click at [670, 593] on div "First Name Mike Last Name Marfori Email mike@mikemarfori.com CC Email Phone 604…" at bounding box center [544, 496] width 672 height 428
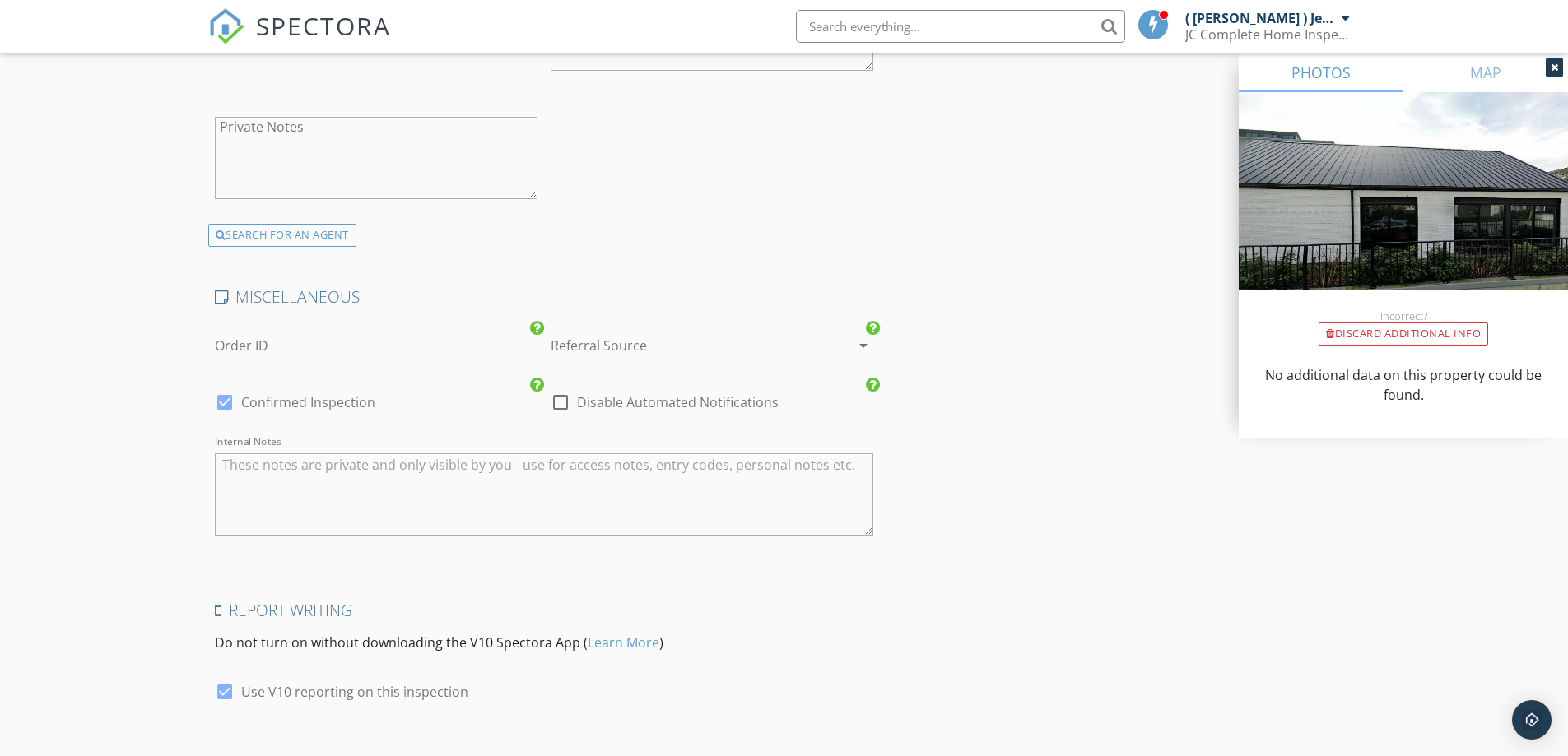
scroll to position [2879, 0]
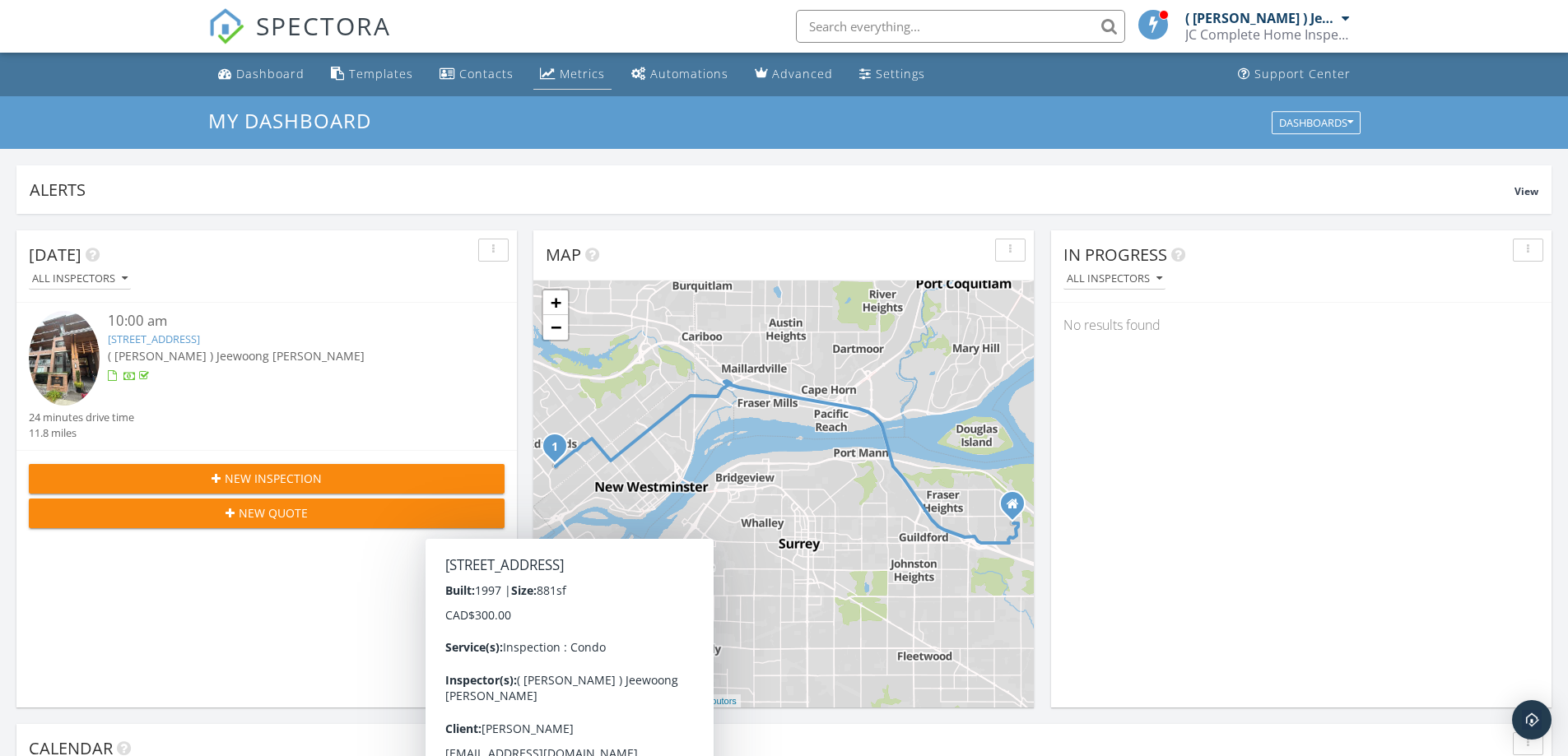
click at [550, 71] on div "Metrics" at bounding box center [548, 73] width 16 height 13
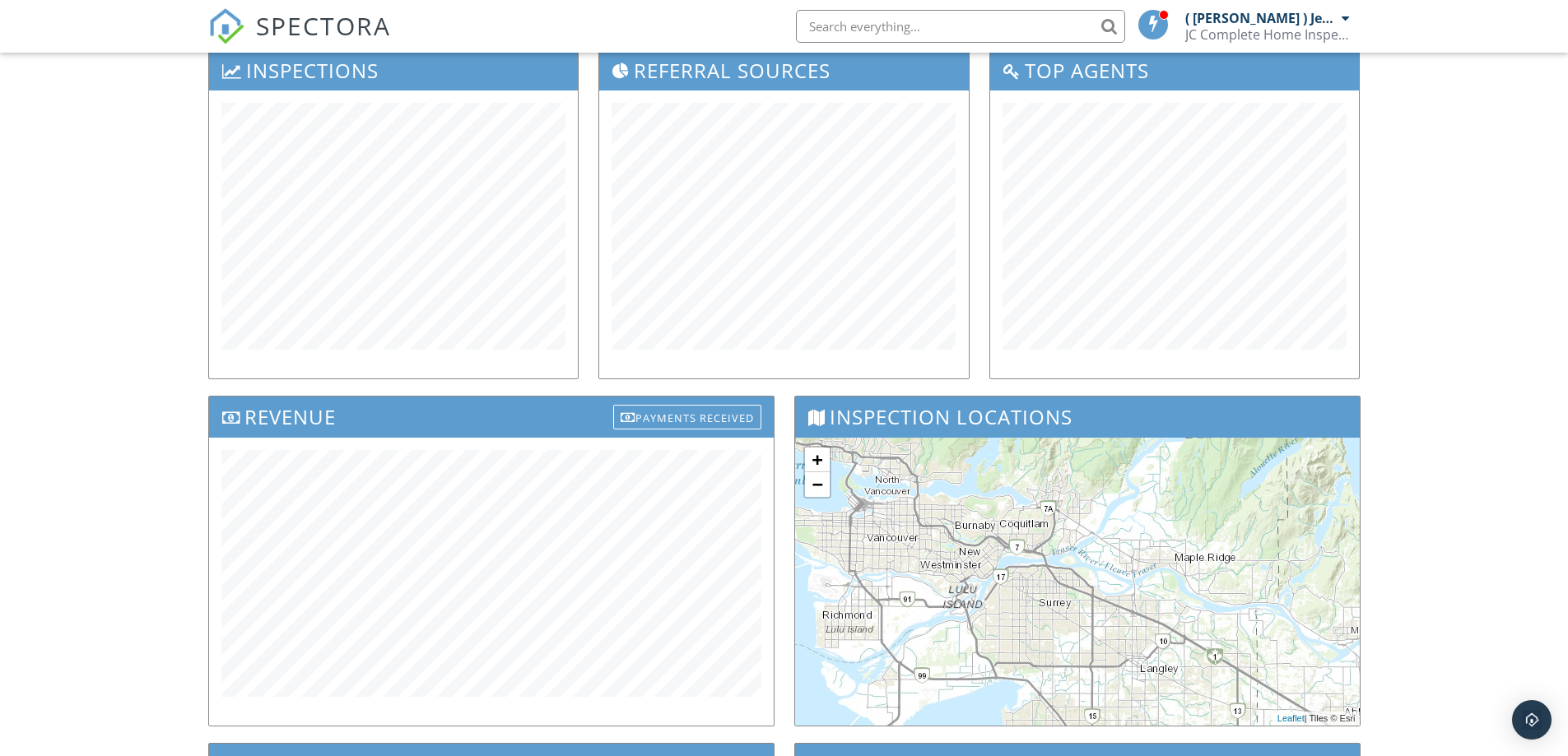
scroll to position [247, 0]
